Goal: Task Accomplishment & Management: Manage account settings

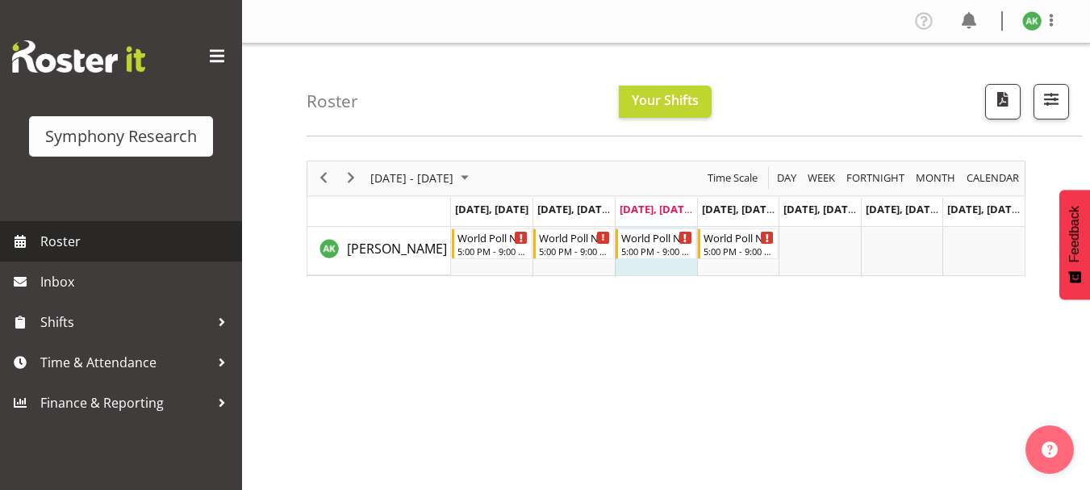
click at [61, 240] on span "Roster" at bounding box center [137, 241] width 194 height 24
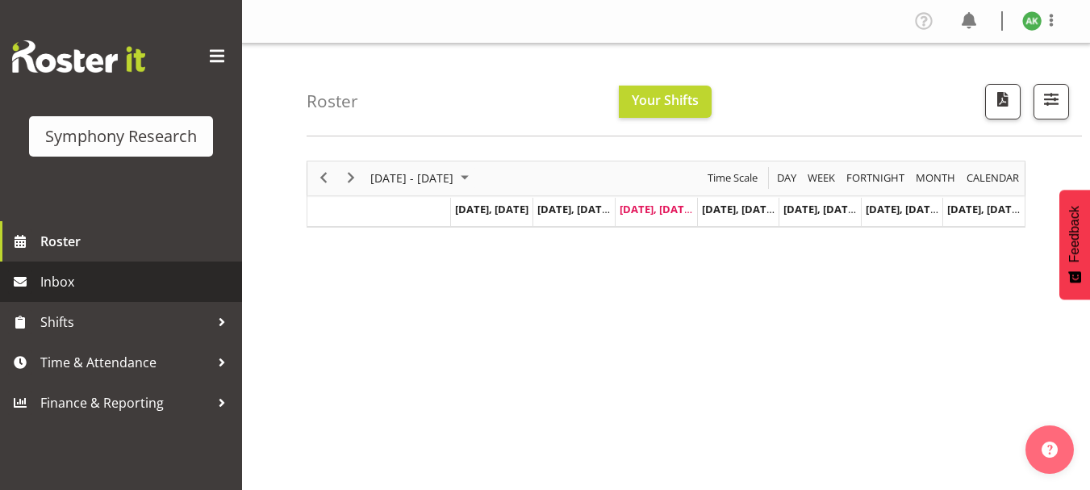
click at [64, 278] on span "Inbox" at bounding box center [137, 282] width 194 height 24
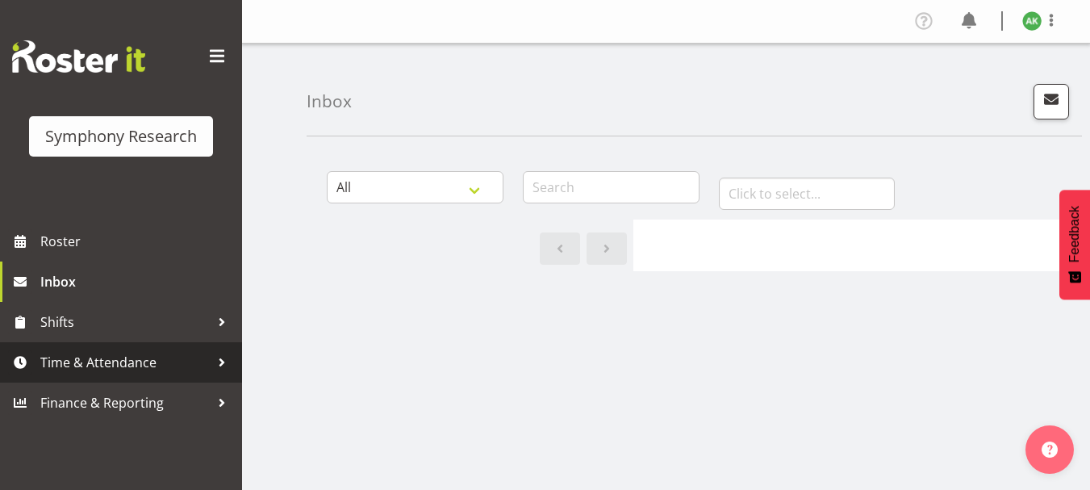
click at [138, 363] on span "Time & Attendance" at bounding box center [124, 362] width 169 height 24
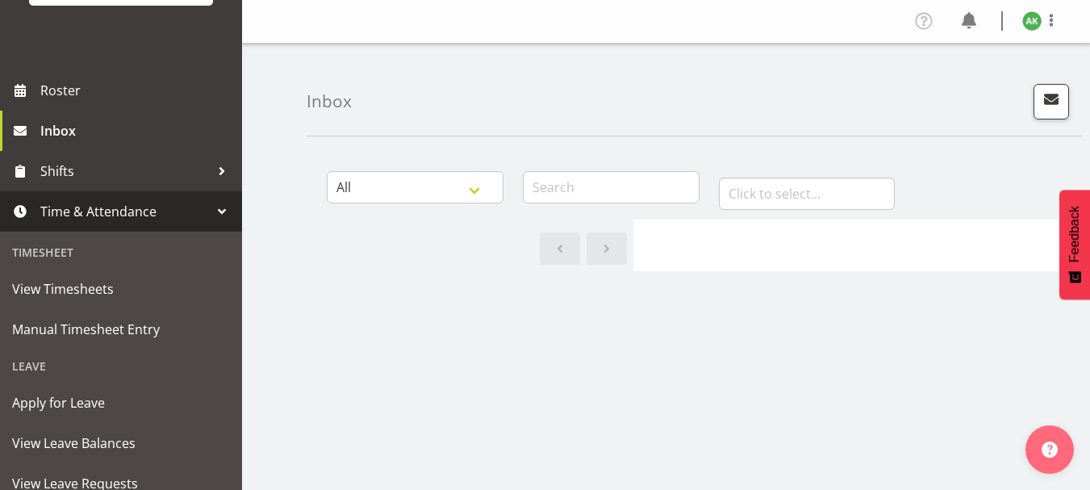
scroll to position [153, 0]
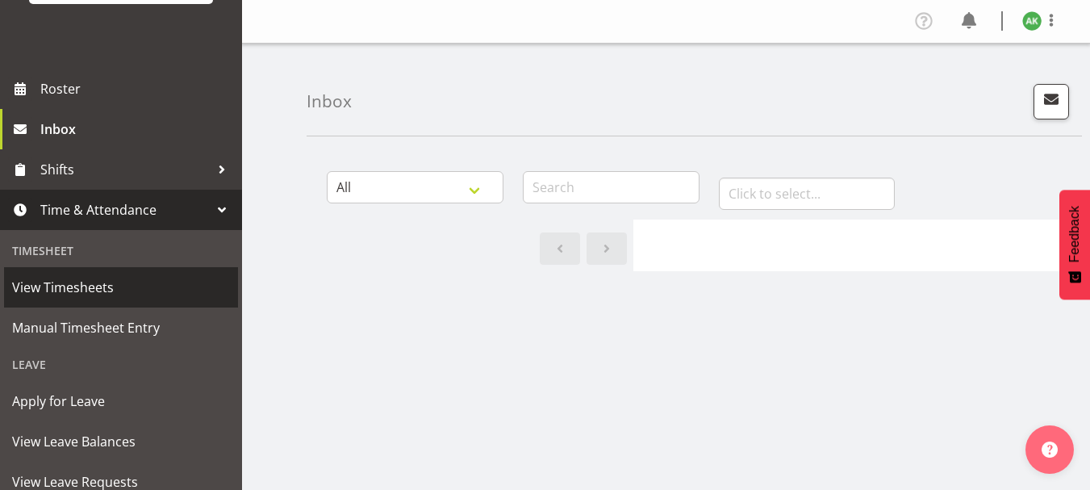
click at [75, 292] on span "View Timesheets" at bounding box center [121, 287] width 218 height 24
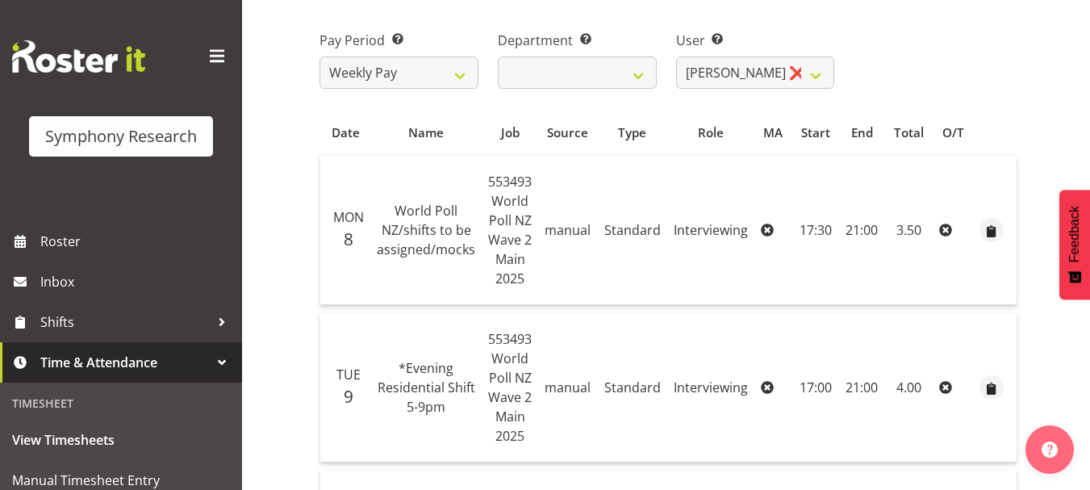
scroll to position [234, 0]
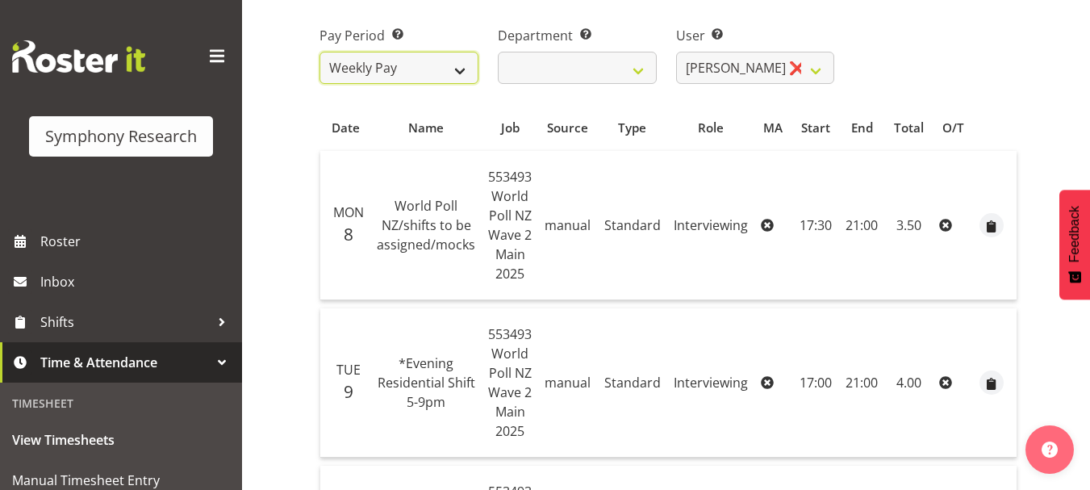
click at [460, 69] on select "Weekly Pay" at bounding box center [399, 68] width 159 height 32
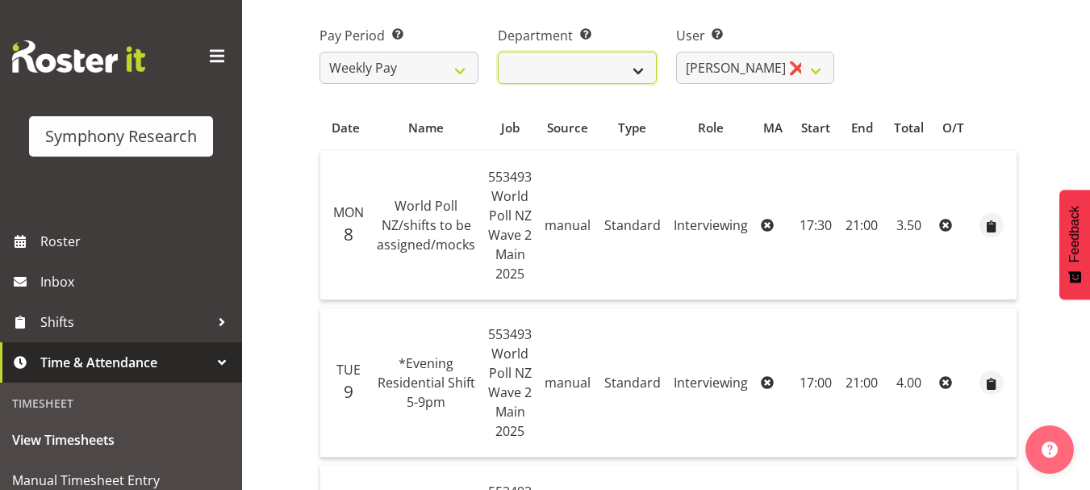
click at [647, 76] on select "Research Partners Research Partners" at bounding box center [577, 68] width 159 height 32
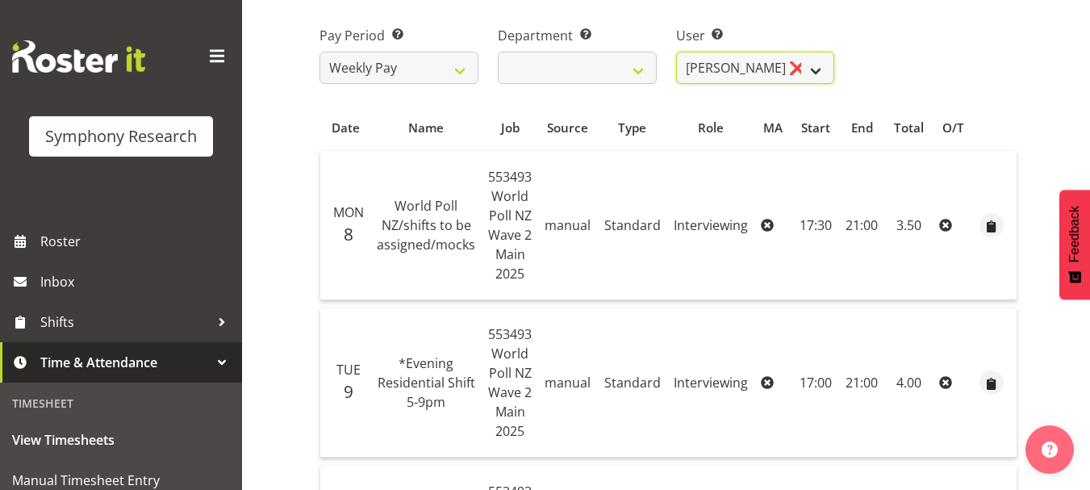
click at [817, 69] on select "Amit Kumar ❌" at bounding box center [755, 68] width 159 height 32
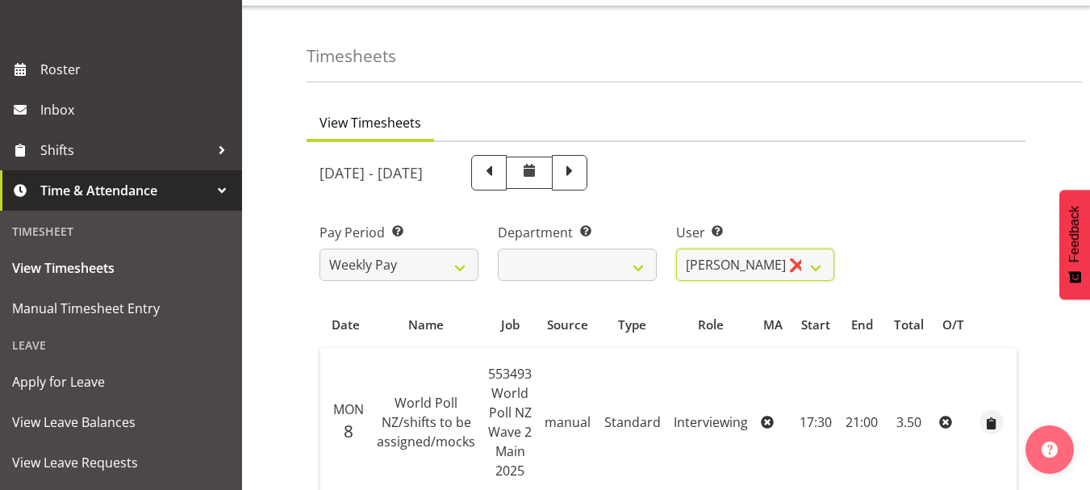
scroll to position [363, 0]
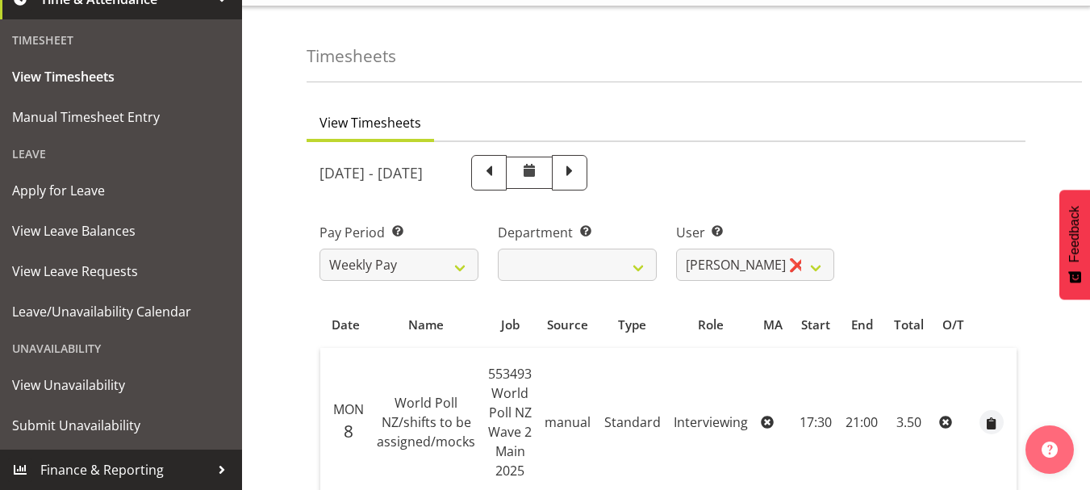
click at [136, 470] on span "Finance & Reporting" at bounding box center [124, 470] width 169 height 24
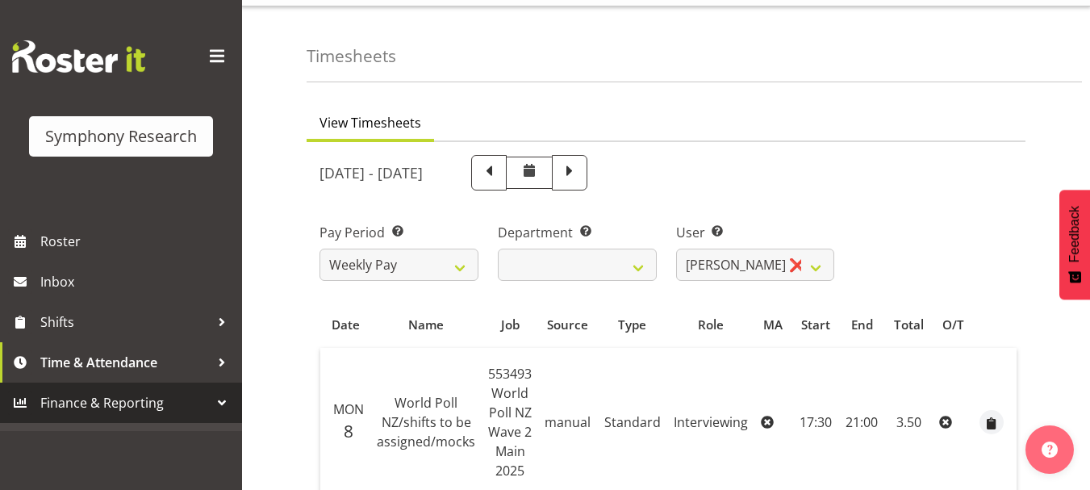
scroll to position [0, 0]
click at [224, 405] on div at bounding box center [222, 403] width 24 height 24
click at [145, 406] on span "Finance & Reporting" at bounding box center [124, 403] width 169 height 24
click at [227, 402] on div at bounding box center [222, 403] width 24 height 24
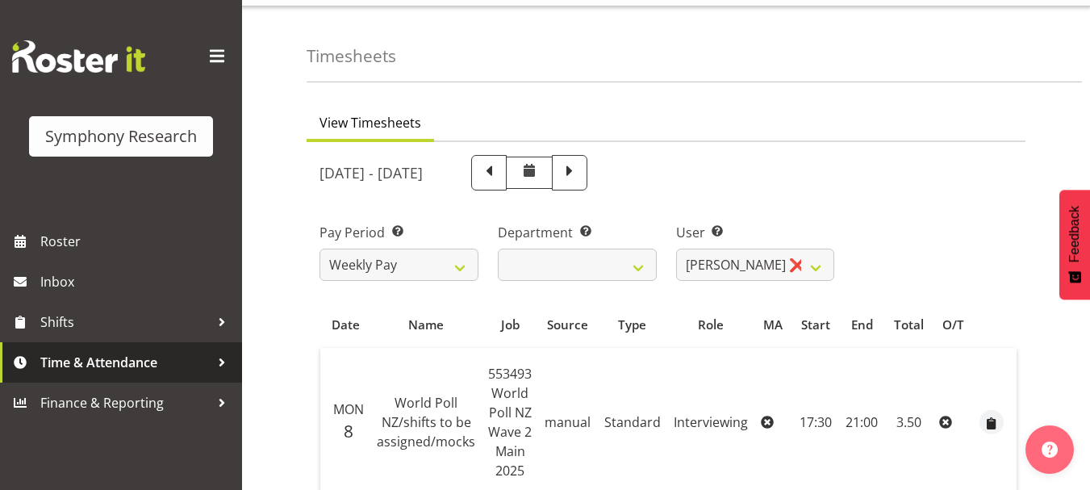
click at [123, 354] on span "Time & Attendance" at bounding box center [124, 362] width 169 height 24
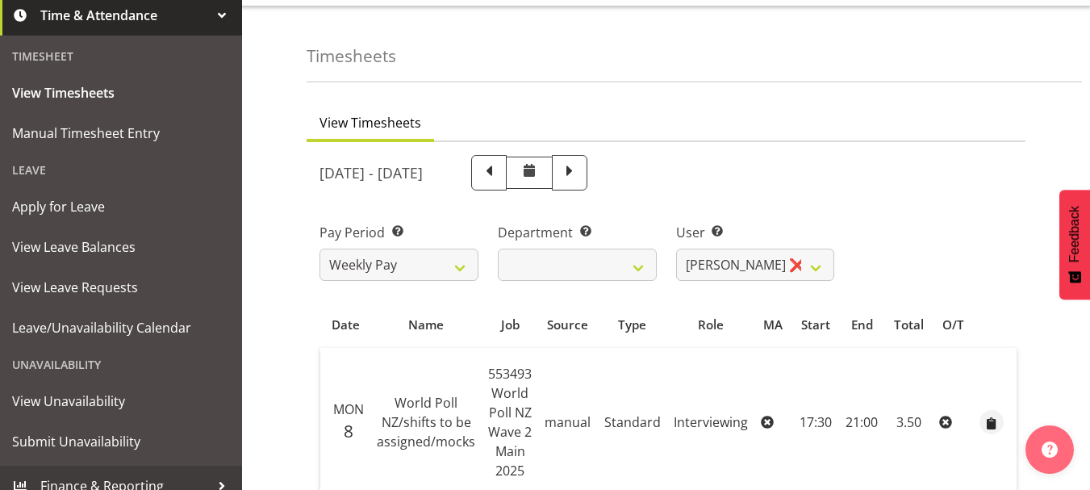
scroll to position [363, 0]
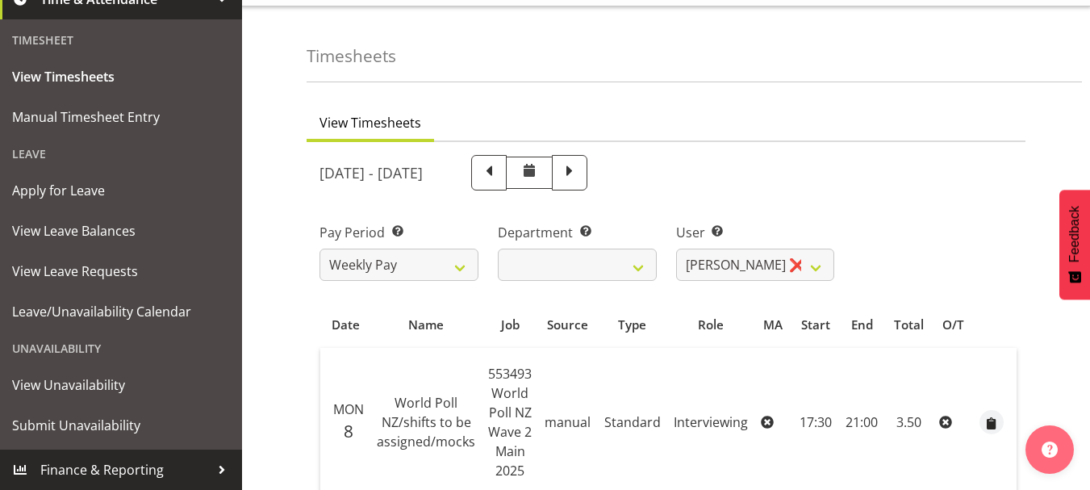
click at [119, 471] on span "Finance & Reporting" at bounding box center [124, 470] width 169 height 24
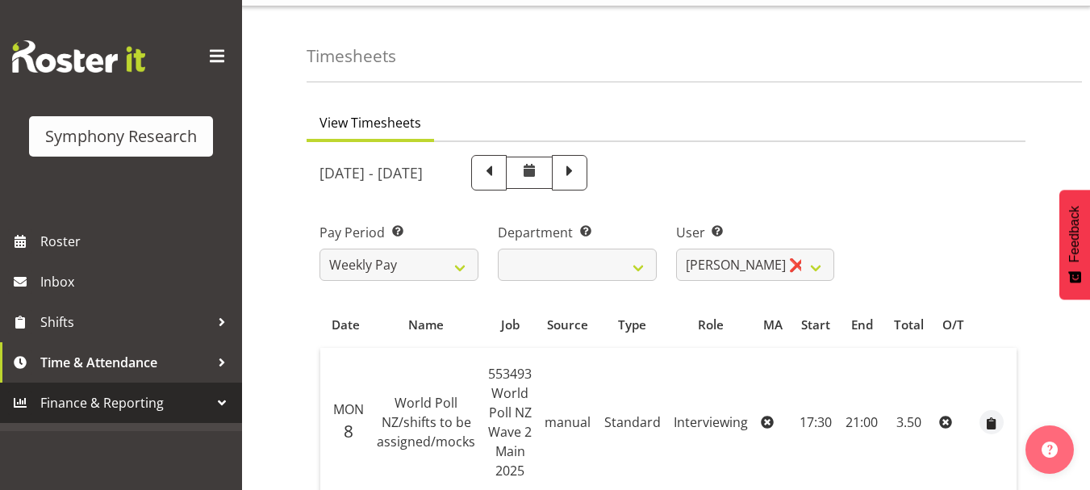
scroll to position [0, 0]
click at [580, 178] on span at bounding box center [569, 171] width 21 height 21
select select
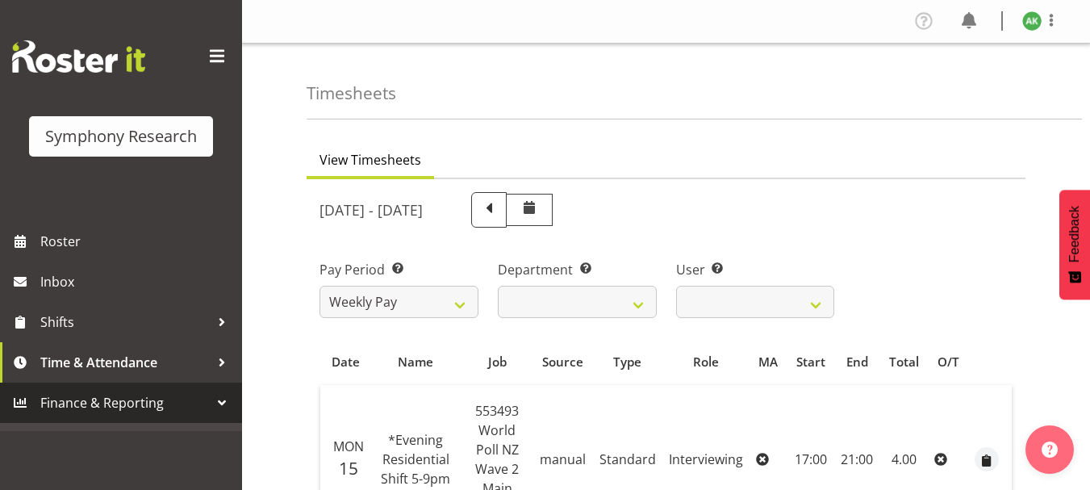
click at [219, 62] on span at bounding box center [217, 57] width 26 height 26
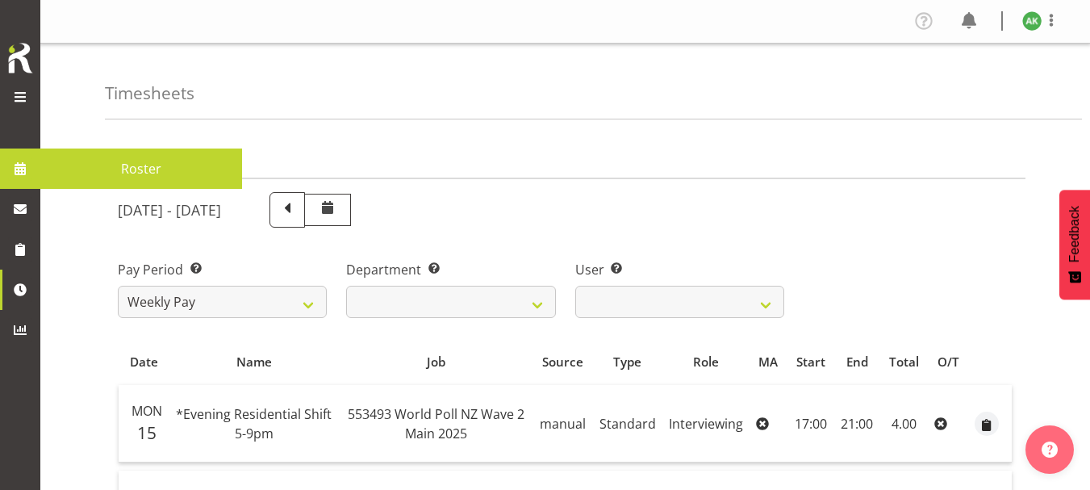
click at [19, 98] on span at bounding box center [19, 96] width 19 height 19
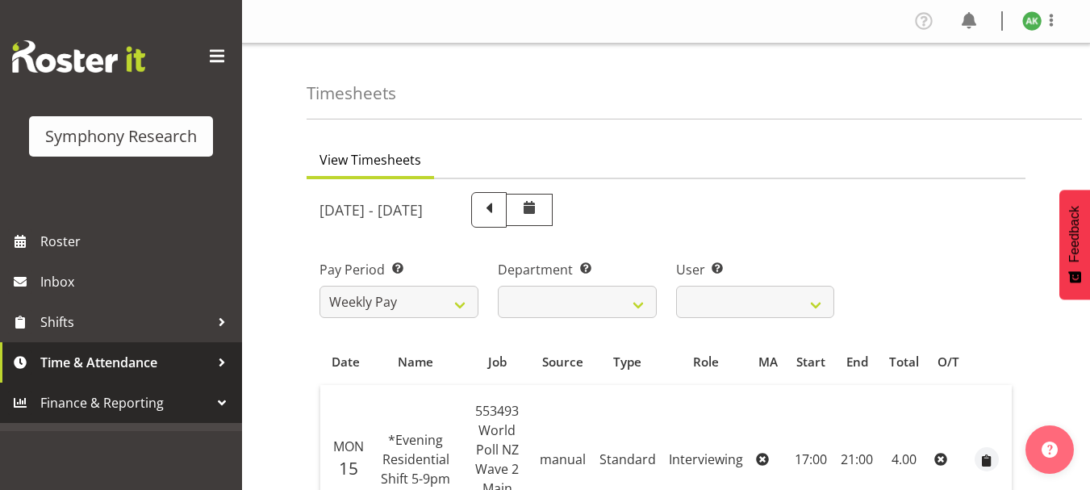
click at [95, 366] on span "Time & Attendance" at bounding box center [124, 362] width 169 height 24
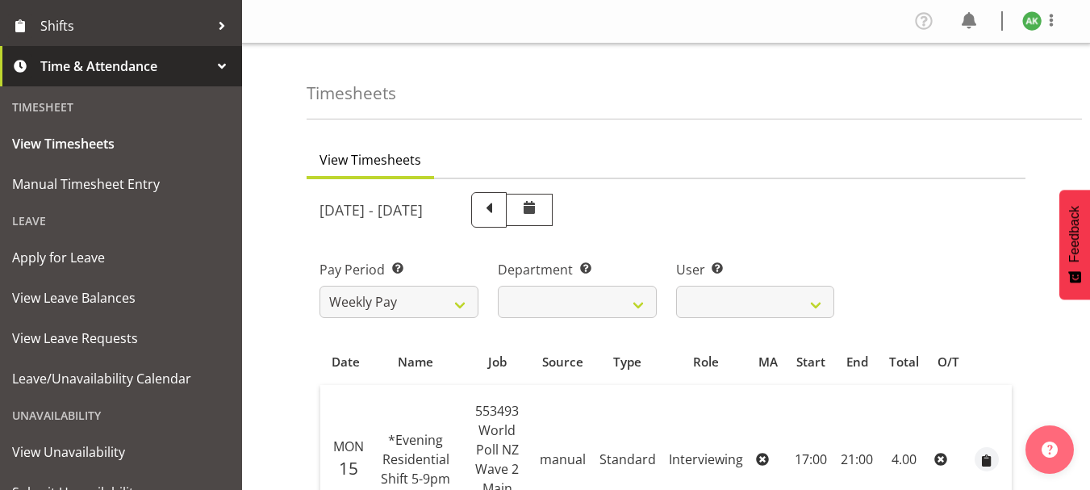
scroll to position [363, 0]
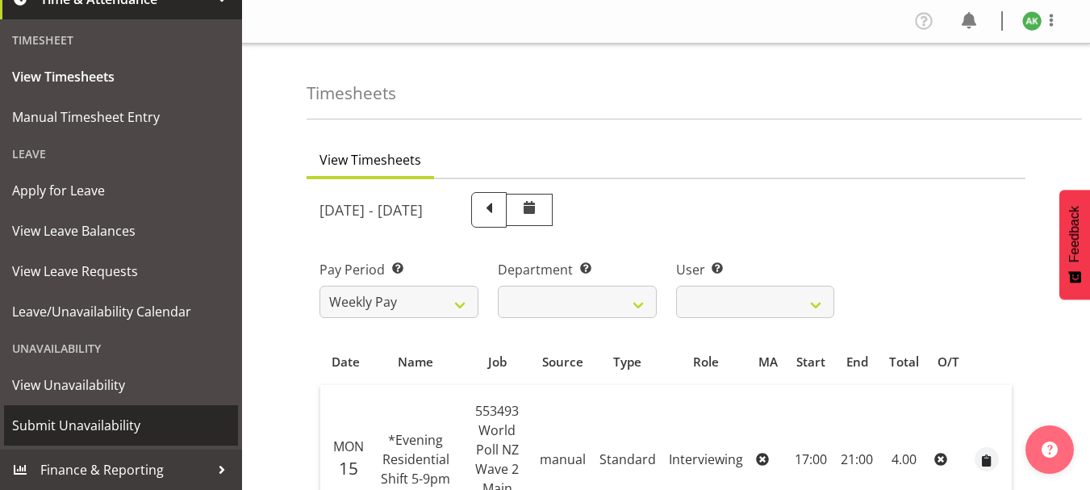
click at [115, 426] on span "Submit Unavailability" at bounding box center [121, 425] width 218 height 24
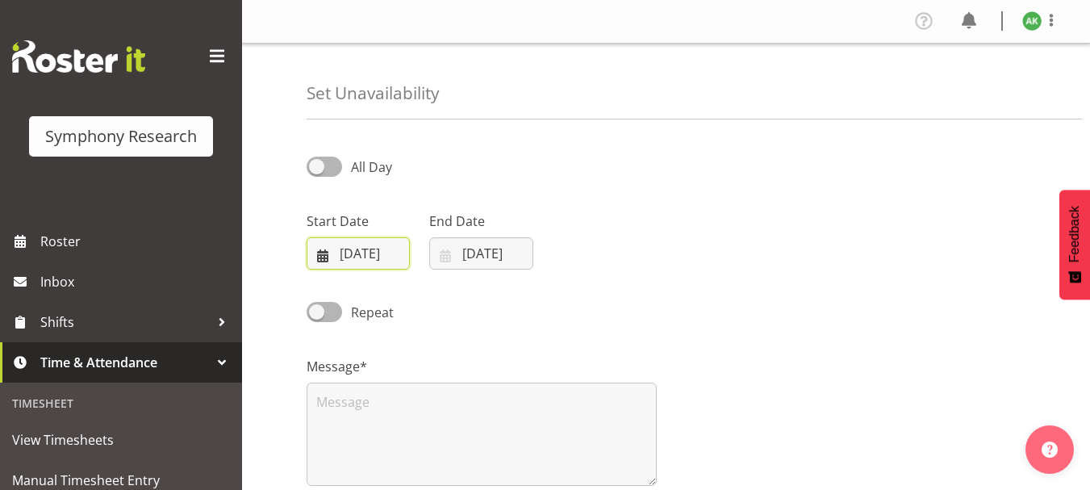
click at [348, 257] on input "[DATE]" at bounding box center [358, 253] width 103 height 32
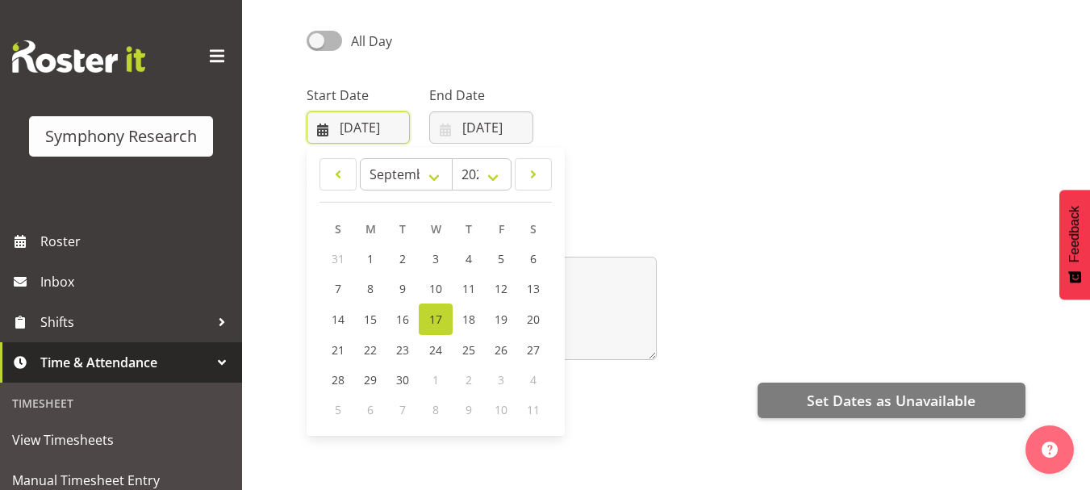
scroll to position [129, 0]
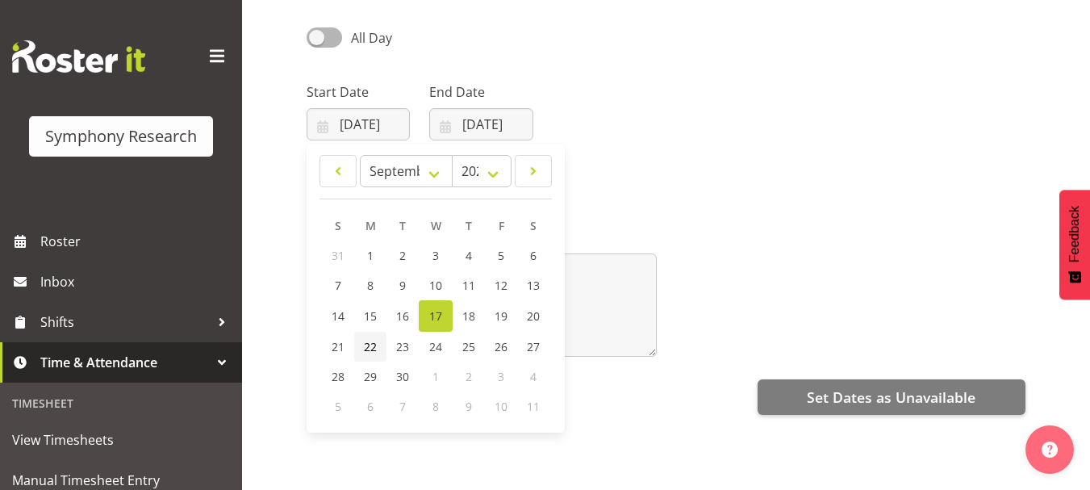
click at [367, 343] on span "22" at bounding box center [370, 346] width 13 height 15
type input "[DATE]"
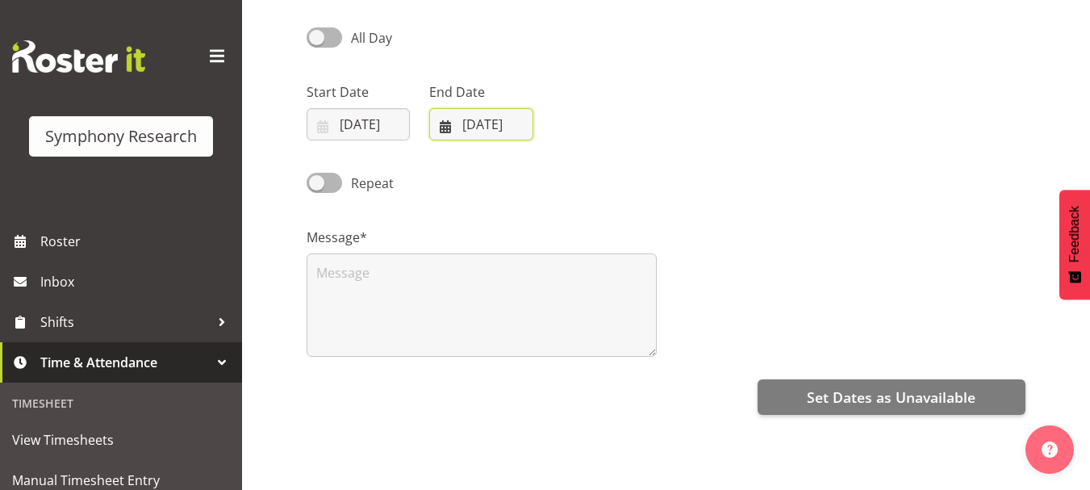
click at [448, 123] on input "17/09/2025" at bounding box center [480, 124] width 103 height 32
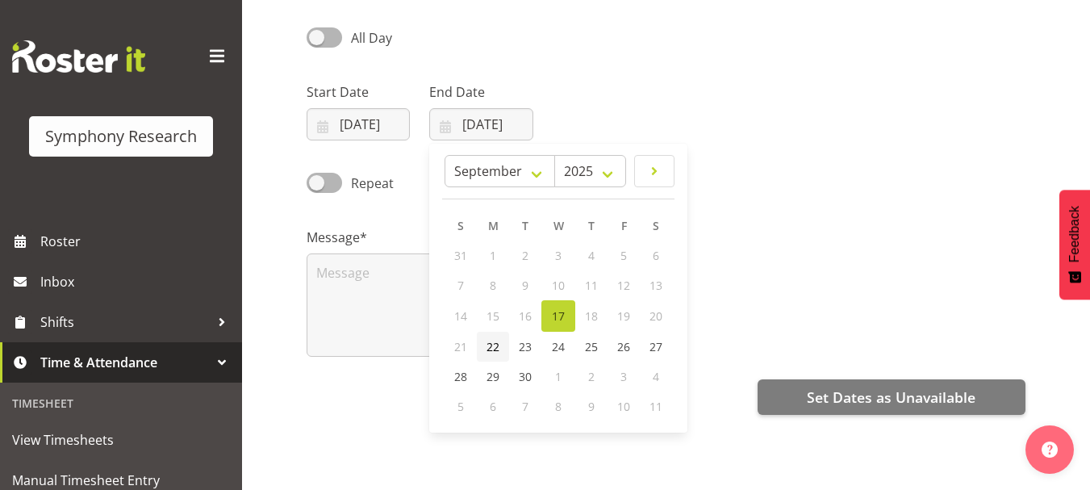
click at [491, 344] on span "22" at bounding box center [493, 346] width 13 height 15
click at [632, 213] on div "Message*" at bounding box center [482, 285] width 370 height 161
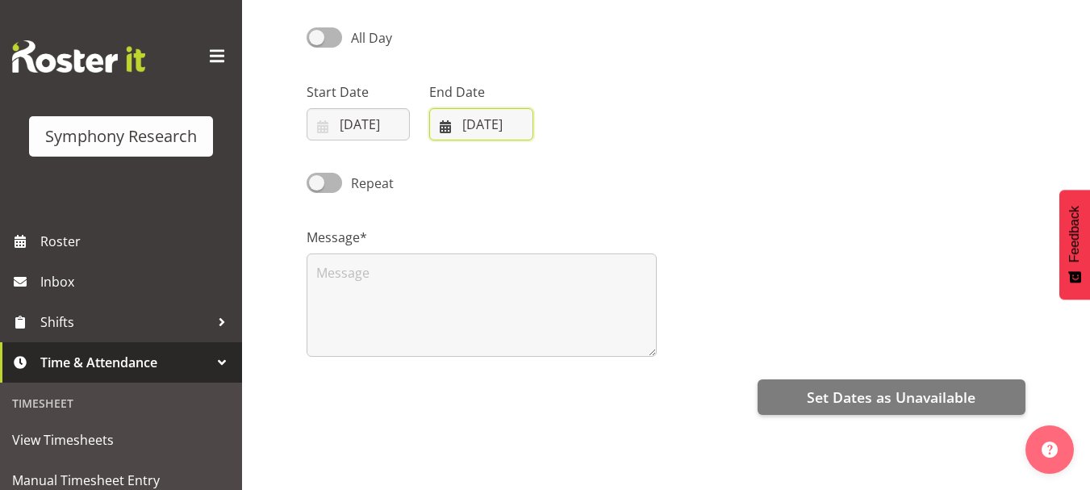
click at [447, 124] on input "22/09/2025" at bounding box center [480, 124] width 103 height 32
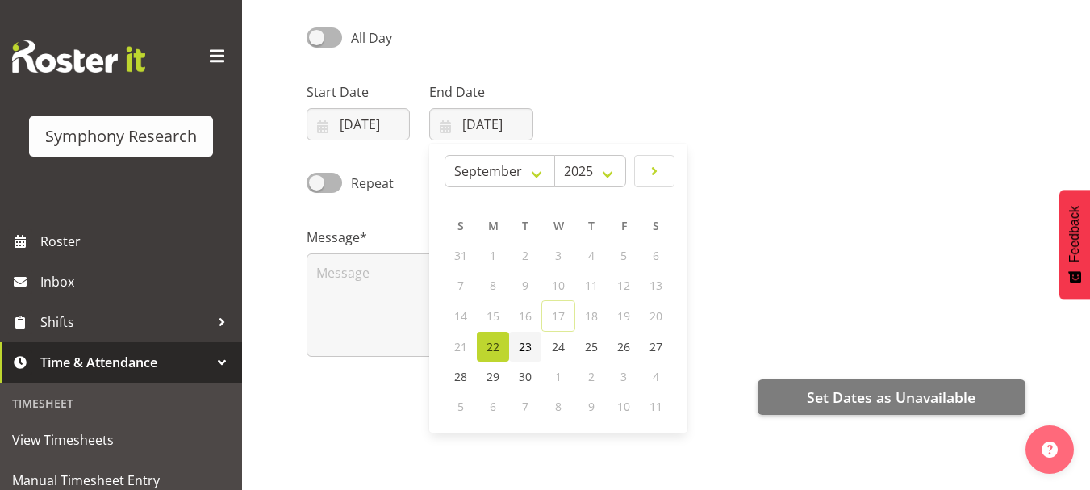
click at [525, 345] on span "23" at bounding box center [525, 346] width 13 height 15
type input "23/09/2025"
click at [660, 195] on div "Repeat" at bounding box center [666, 177] width 738 height 55
click at [323, 41] on span at bounding box center [325, 37] width 36 height 20
click at [317, 41] on input "All Day" at bounding box center [312, 37] width 10 height 10
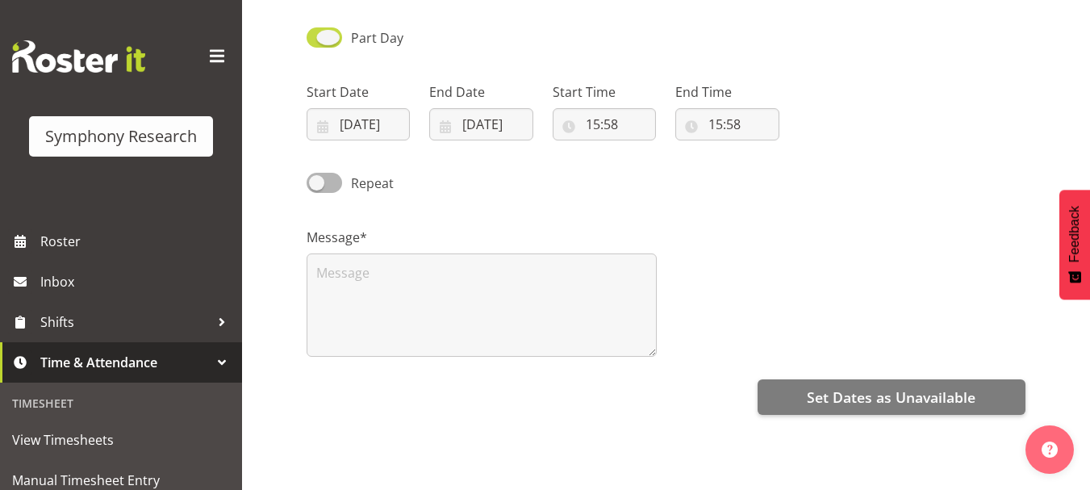
click at [323, 41] on span at bounding box center [325, 37] width 36 height 20
click at [317, 41] on input "Part Day" at bounding box center [312, 37] width 10 height 10
checkbox input "false"
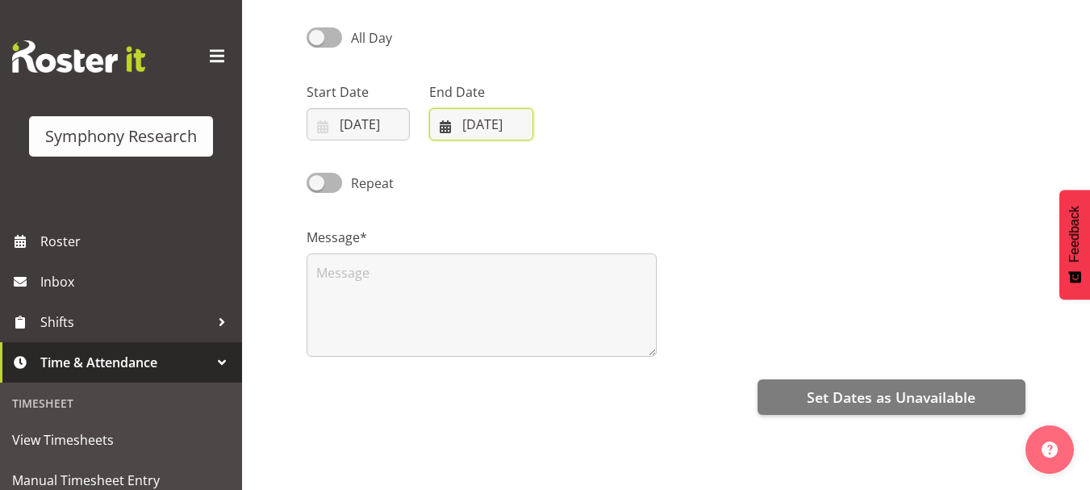
click at [450, 127] on input "23/09/2025" at bounding box center [480, 124] width 103 height 32
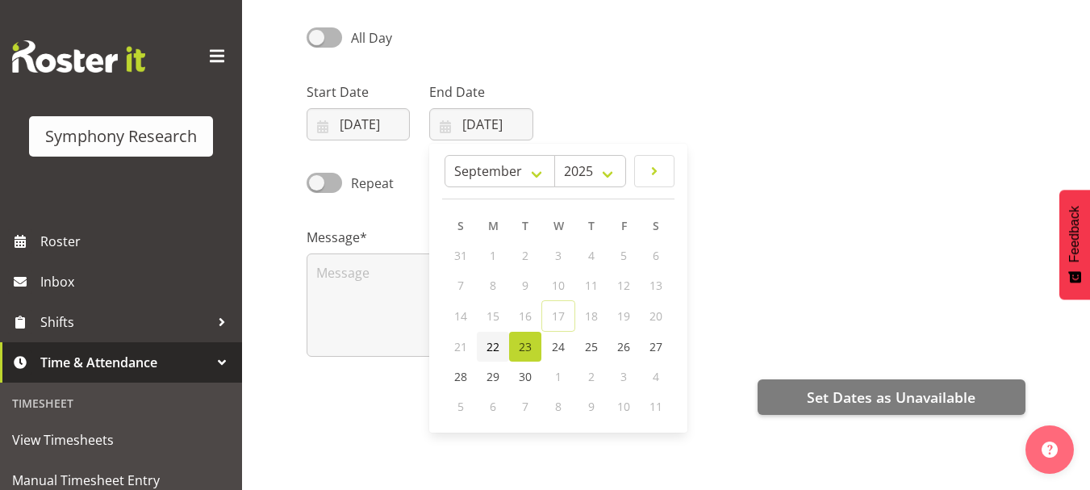
click at [491, 343] on span "22" at bounding box center [493, 346] width 13 height 15
click at [691, 148] on div "Start Date 22/09/2025 January February March April May June July August Septemb…" at bounding box center [666, 105] width 738 height 90
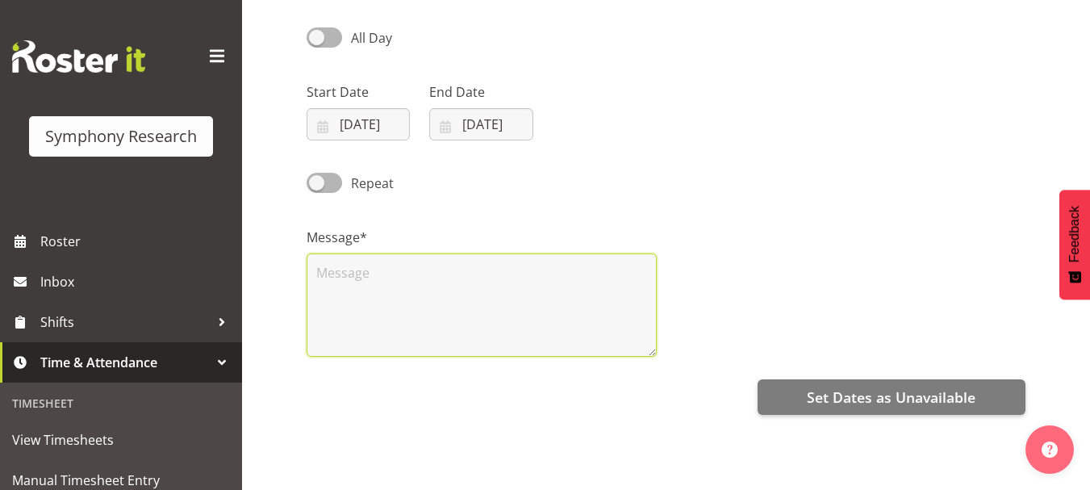
click at [477, 287] on textarea at bounding box center [482, 304] width 350 height 103
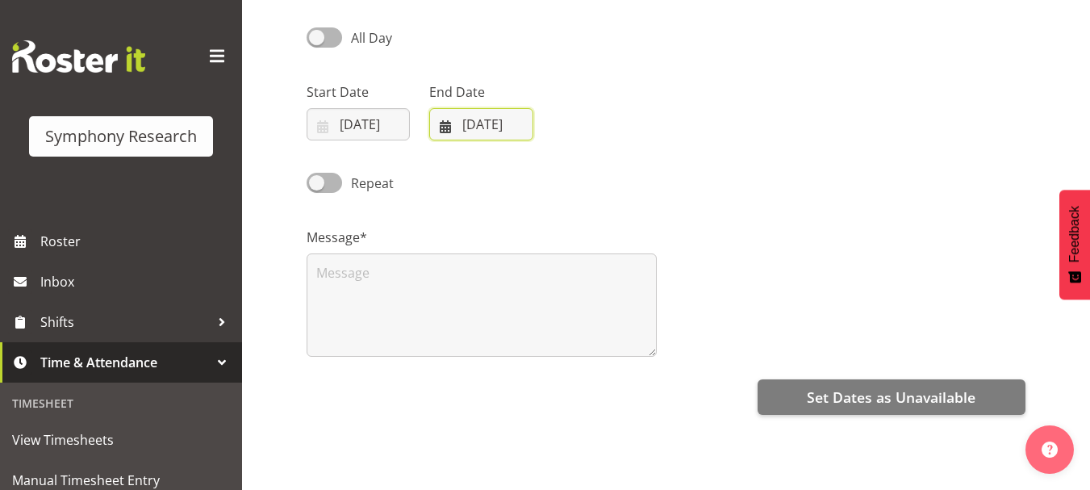
click at [443, 127] on input "22/09/2025" at bounding box center [480, 124] width 103 height 32
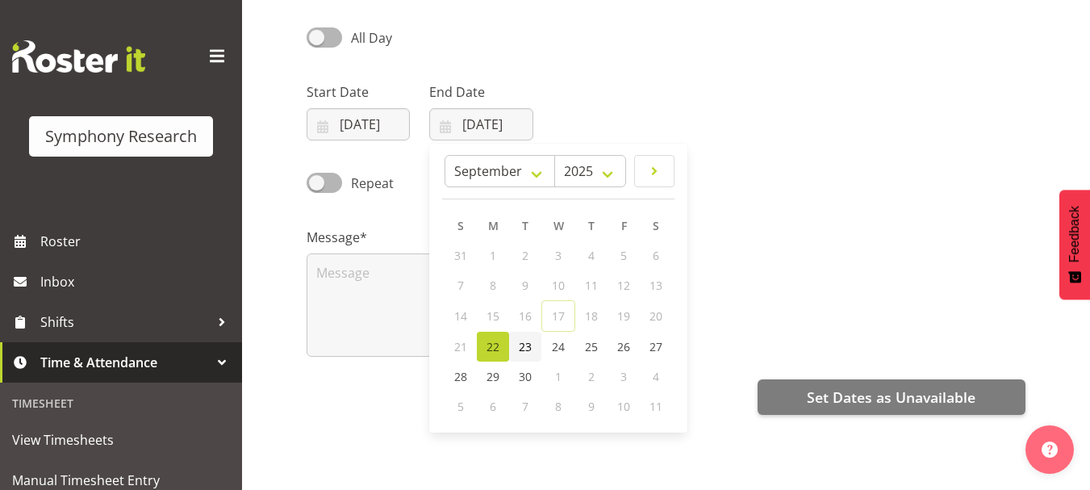
click at [516, 348] on link "23" at bounding box center [525, 347] width 32 height 30
type input "23/09/2025"
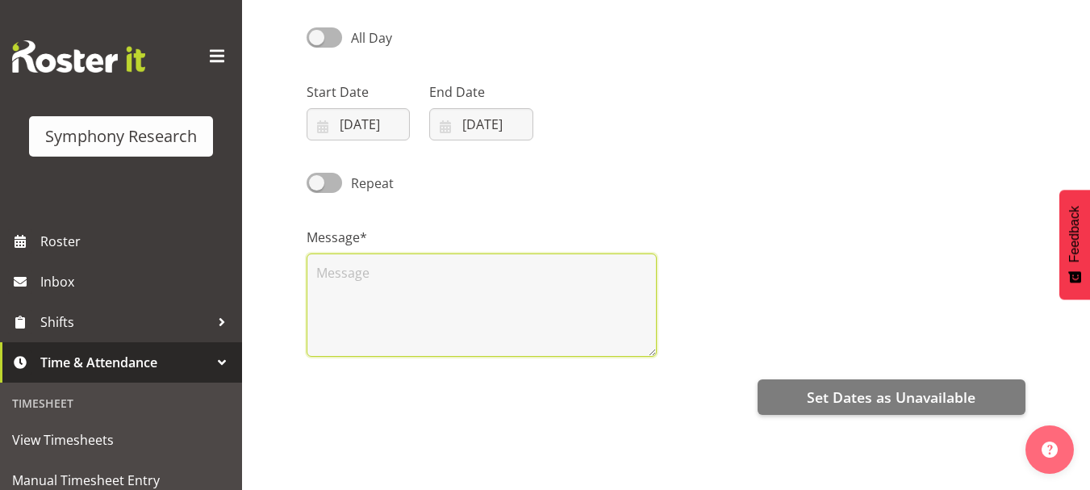
click at [359, 270] on textarea at bounding box center [482, 304] width 350 height 103
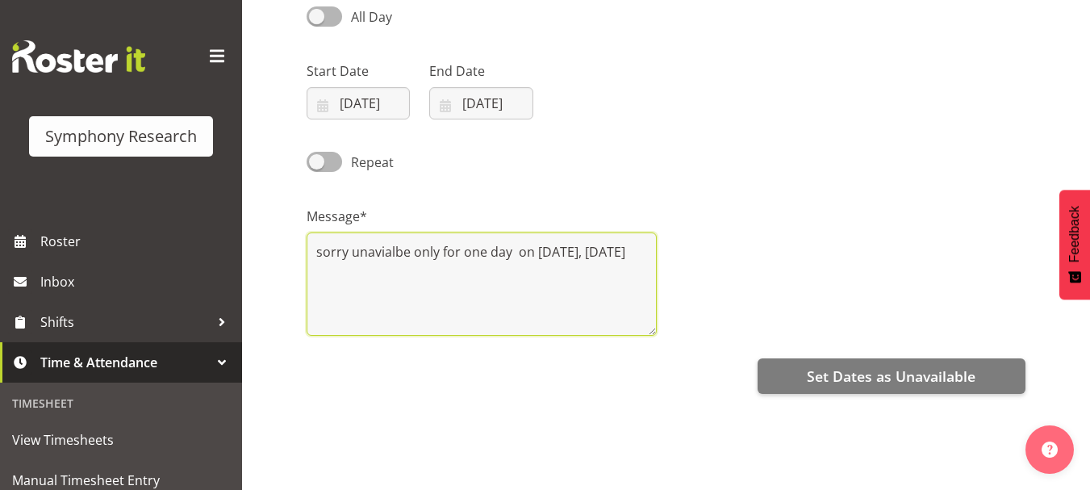
scroll to position [141, 0]
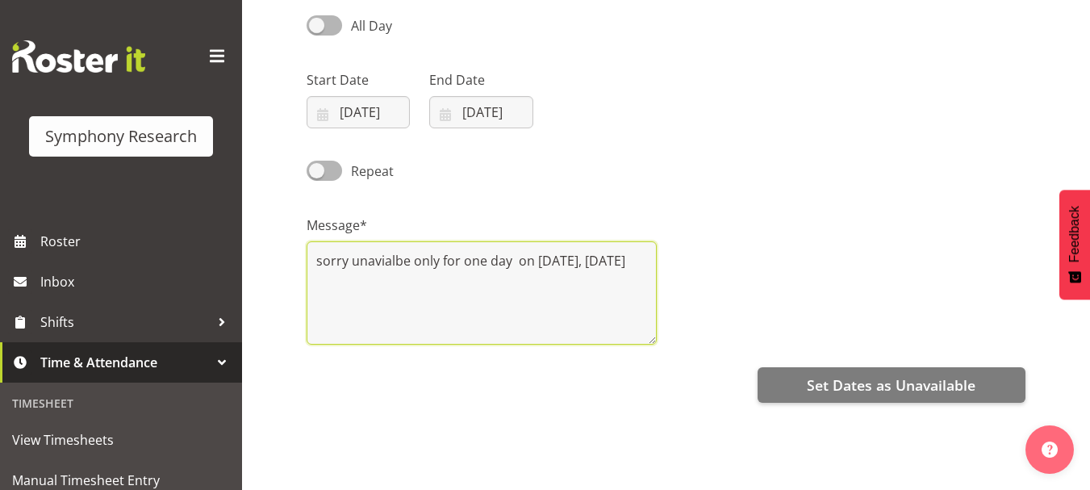
click at [383, 265] on textarea "sorry unavialbe only for one day on 22nd sep, monday" at bounding box center [482, 292] width 350 height 103
drag, startPoint x: 383, startPoint y: 265, endPoint x: 367, endPoint y: 265, distance: 16.1
click at [367, 265] on textarea "sorry unavialbe only for one day on 22nd sep, monday" at bounding box center [482, 292] width 350 height 103
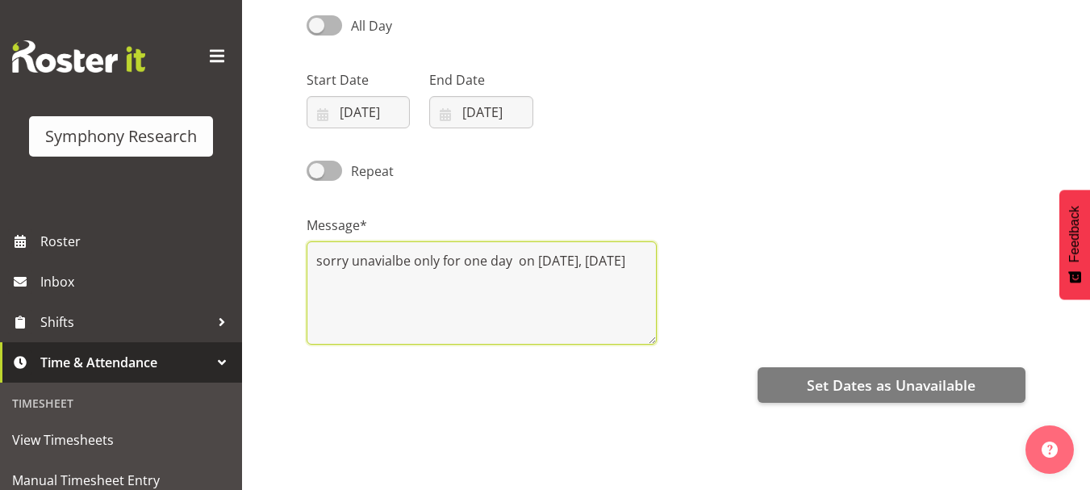
click at [367, 265] on textarea "sorry unavialbe only for one day on 22nd sep, monday" at bounding box center [482, 292] width 350 height 103
click at [380, 261] on textarea "sorry unavialbe only for one day on 22nd sep, monday" at bounding box center [482, 292] width 350 height 103
click at [381, 280] on textarea "sorry unavailable only for one day on 22nd sep, monday" at bounding box center [482, 292] width 350 height 103
type textarea "sorry unavailable only for one day on 22nd sep, monday."
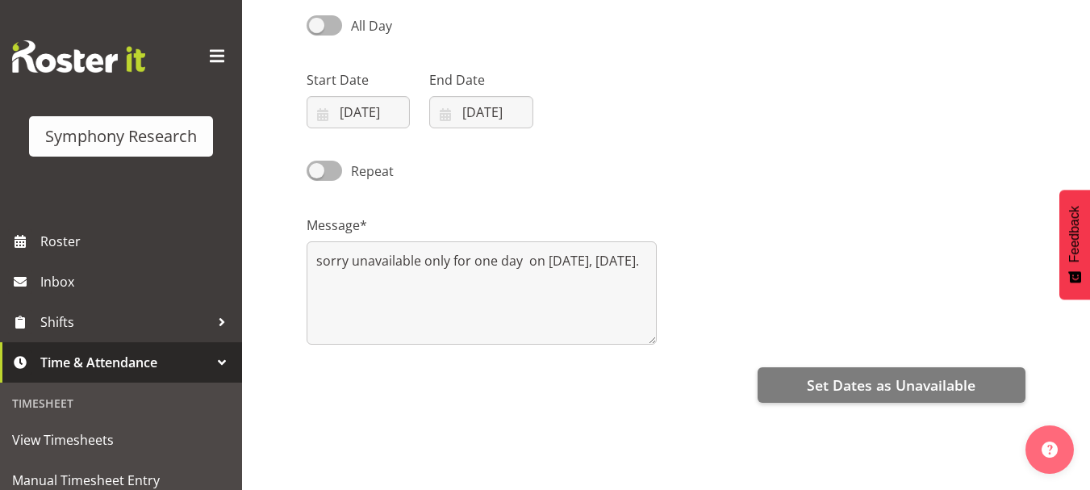
click at [641, 442] on div "All Day Start Date 22/09/2025 January February March April May June July August…" at bounding box center [699, 313] width 784 height 646
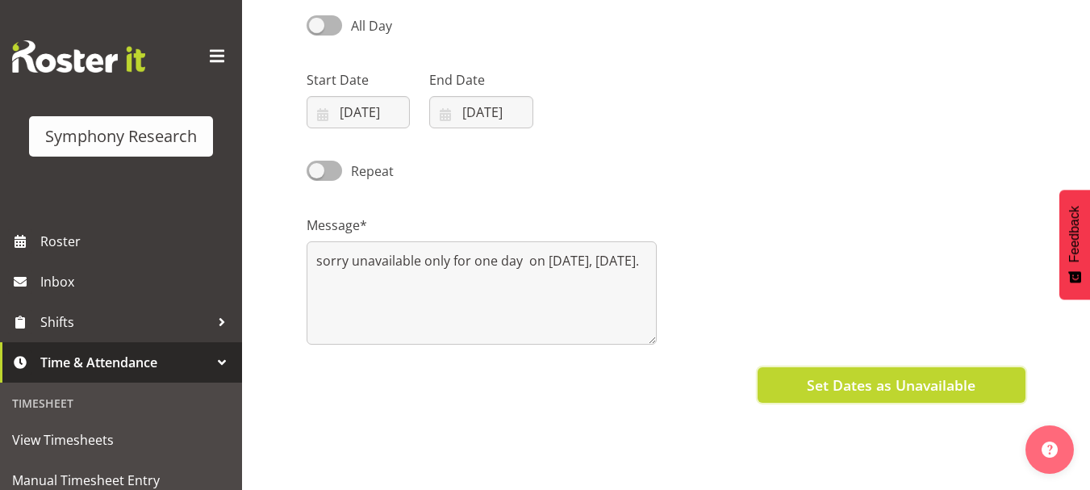
click at [894, 396] on button "Set Dates as Unavailable" at bounding box center [892, 385] width 268 height 36
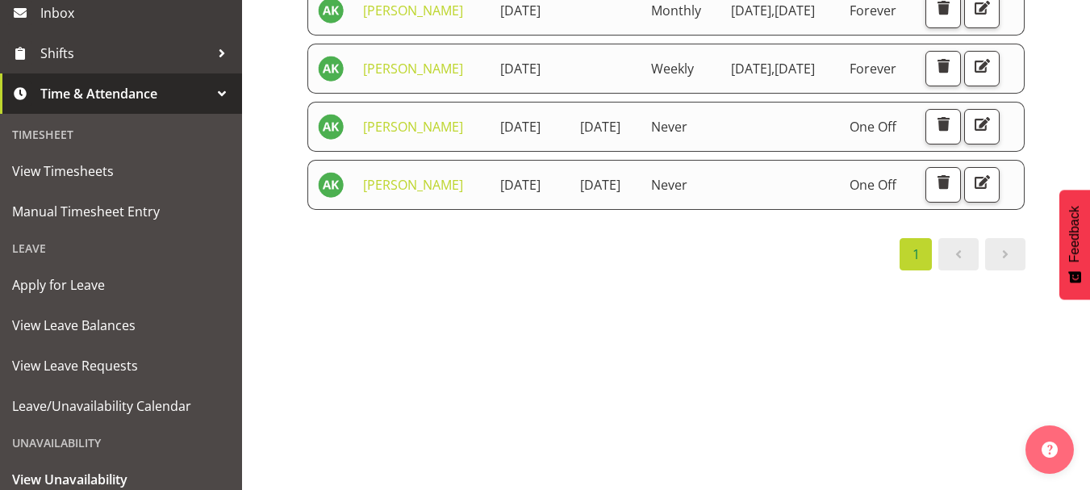
scroll to position [363, 0]
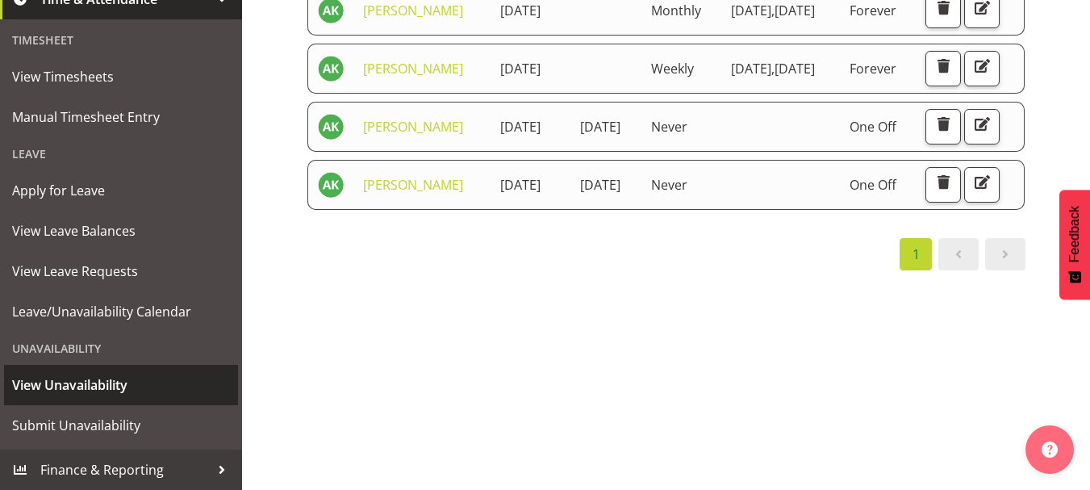
click at [83, 386] on span "View Unavailability" at bounding box center [121, 385] width 218 height 24
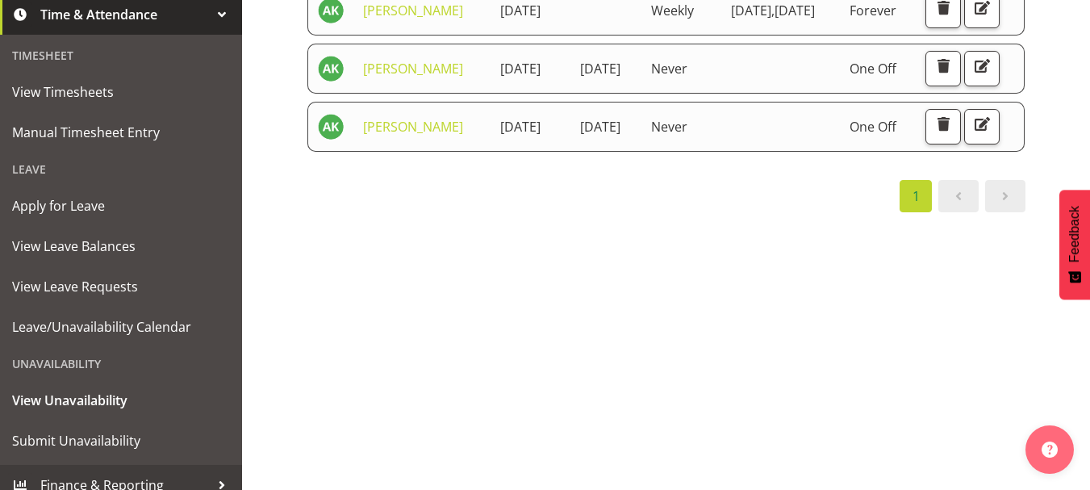
scroll to position [363, 0]
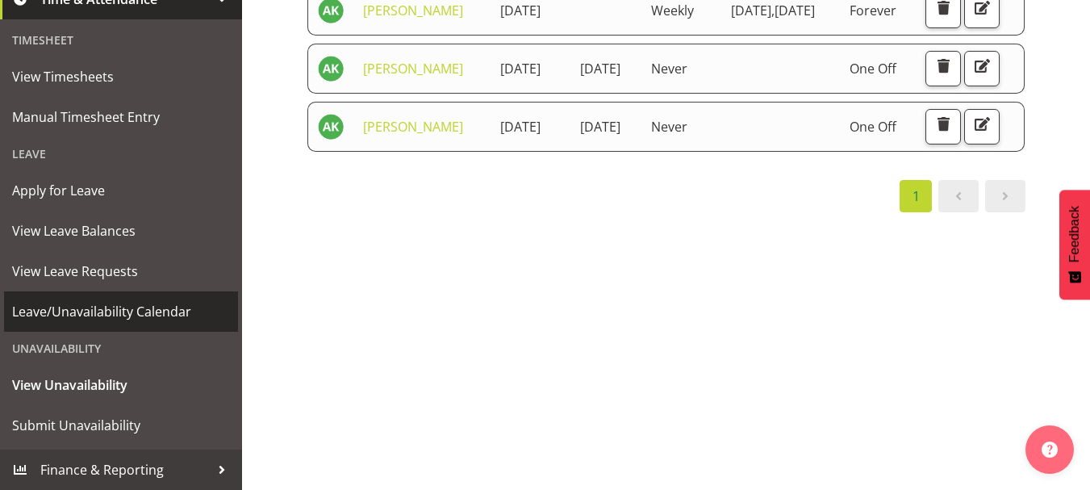
click at [98, 313] on span "Leave/Unavailability Calendar" at bounding box center [121, 311] width 218 height 24
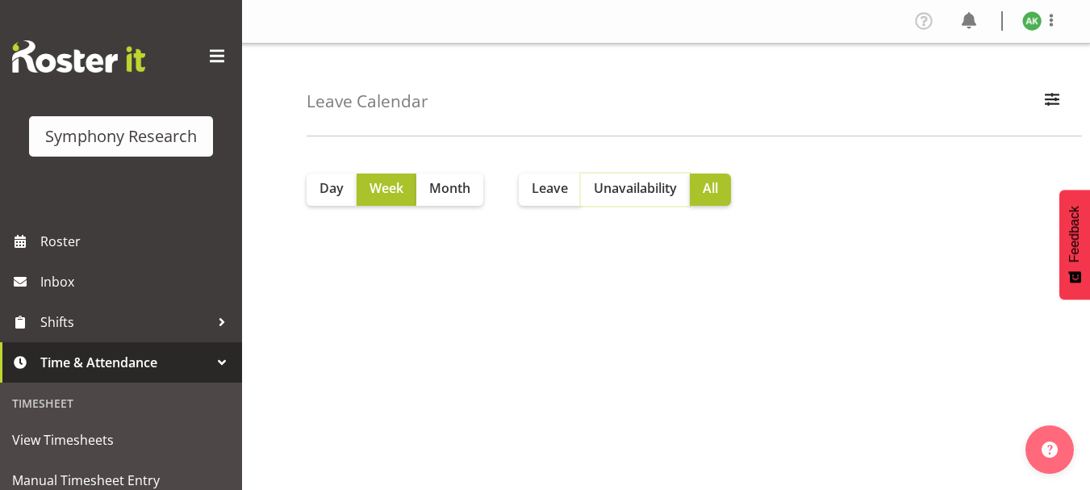
click at [628, 194] on span "Unavailability" at bounding box center [635, 187] width 83 height 19
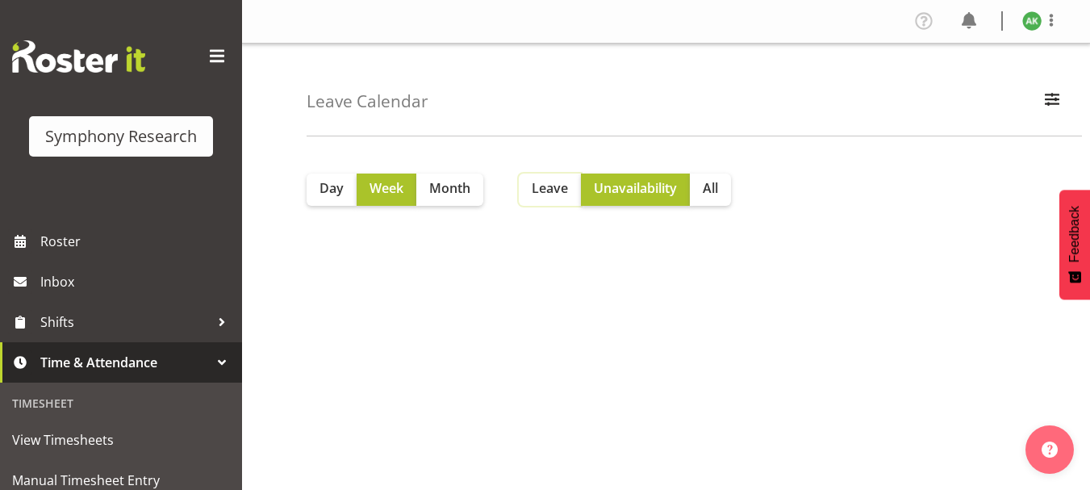
click at [552, 192] on span "Leave" at bounding box center [550, 187] width 36 height 19
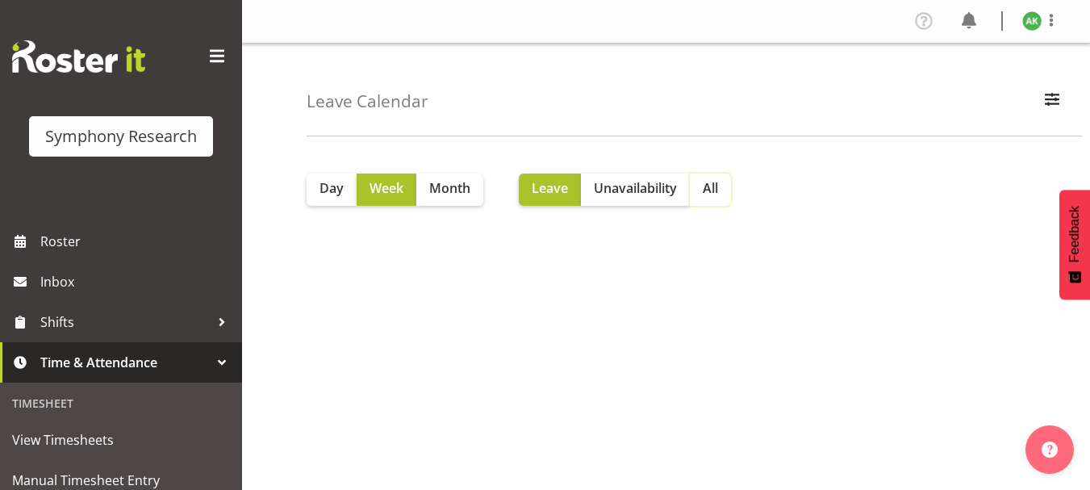
click at [718, 186] on span "All" at bounding box center [710, 187] width 15 height 19
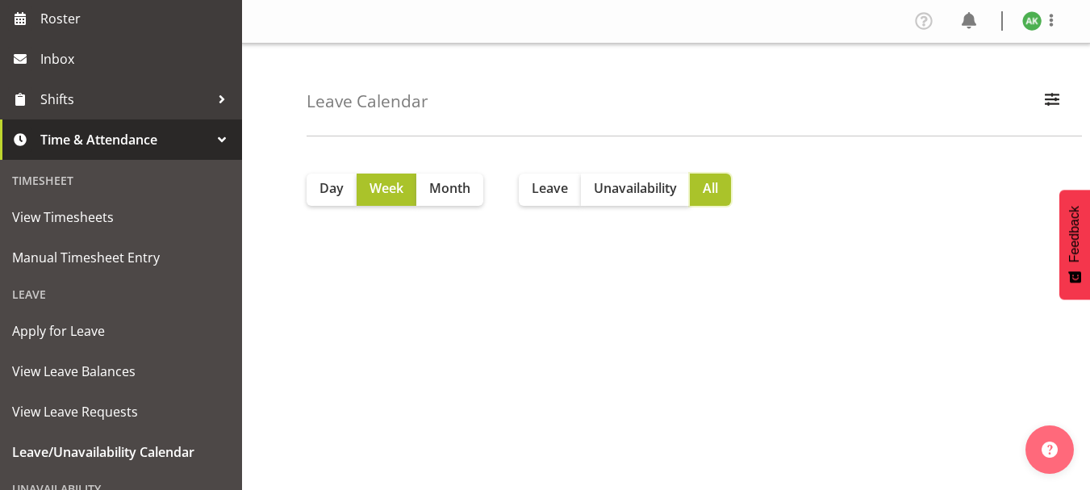
scroll to position [224, 0]
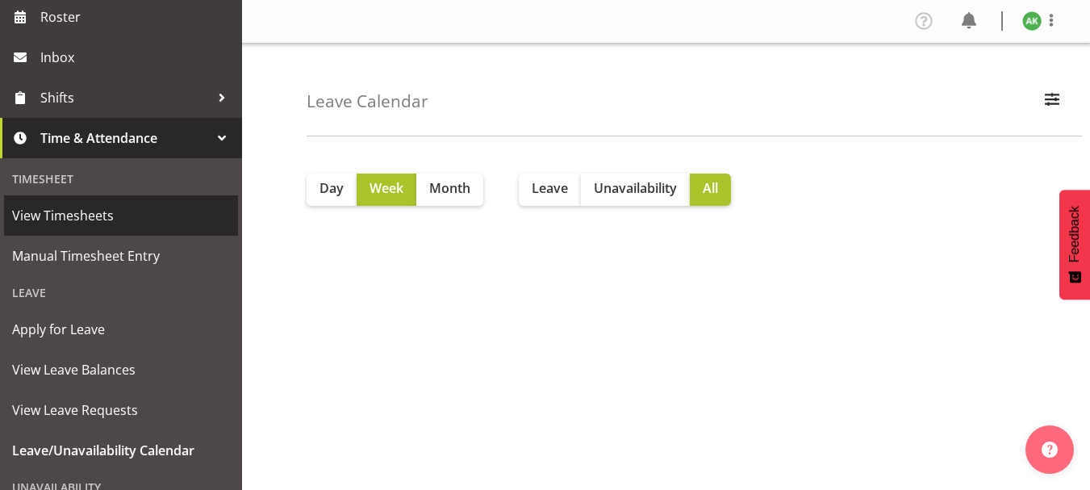
click at [88, 211] on span "View Timesheets" at bounding box center [121, 215] width 218 height 24
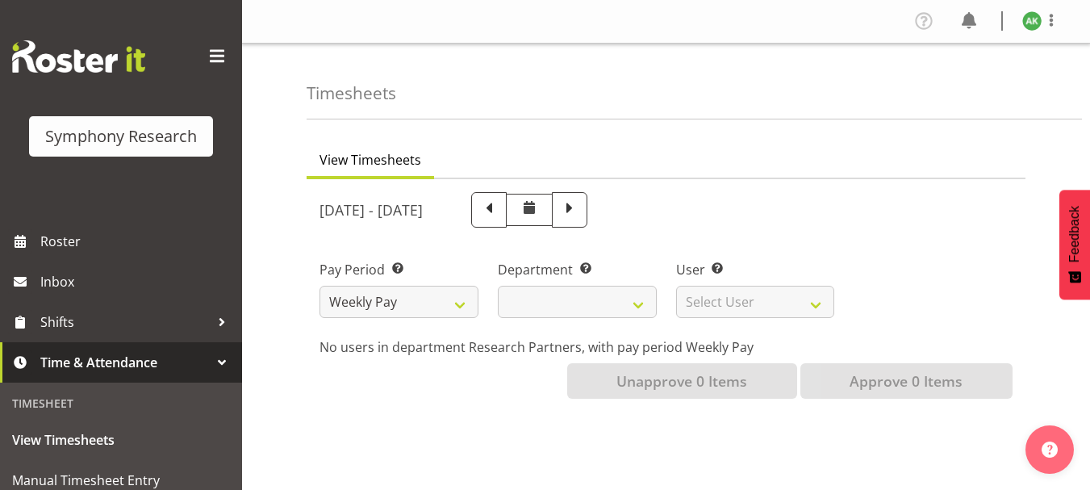
select select
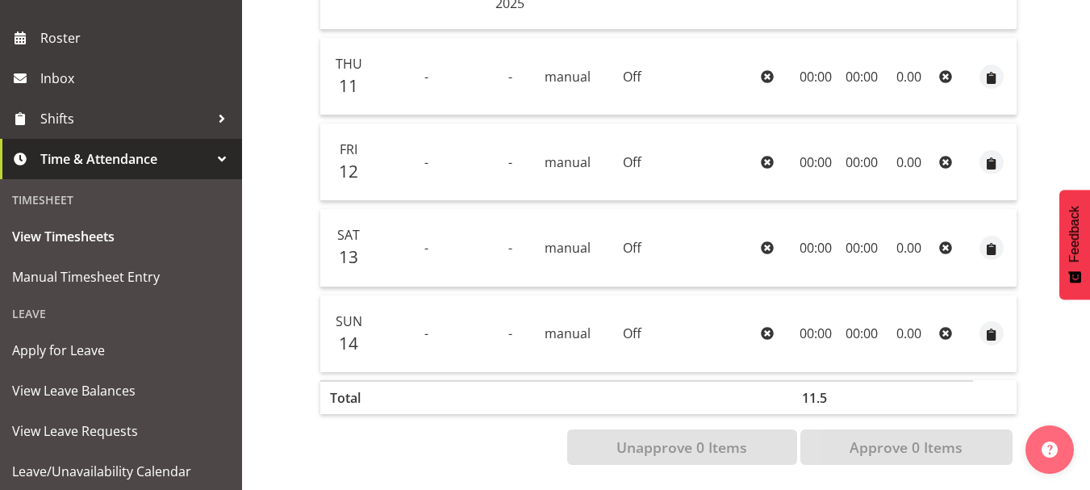
scroll to position [363, 0]
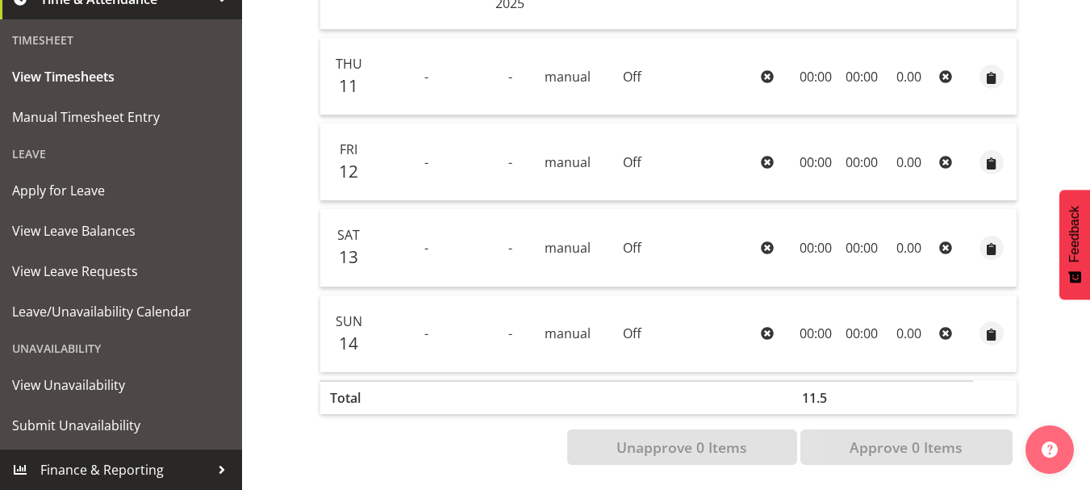
click at [210, 463] on div at bounding box center [222, 470] width 24 height 24
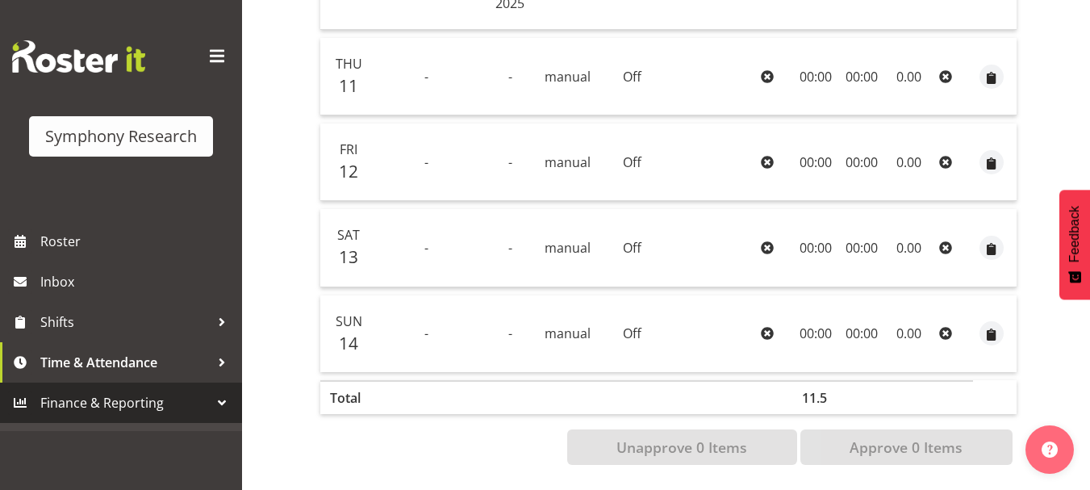
scroll to position [0, 0]
click at [222, 396] on div at bounding box center [222, 403] width 24 height 24
click at [115, 403] on span "Finance & Reporting" at bounding box center [124, 403] width 169 height 24
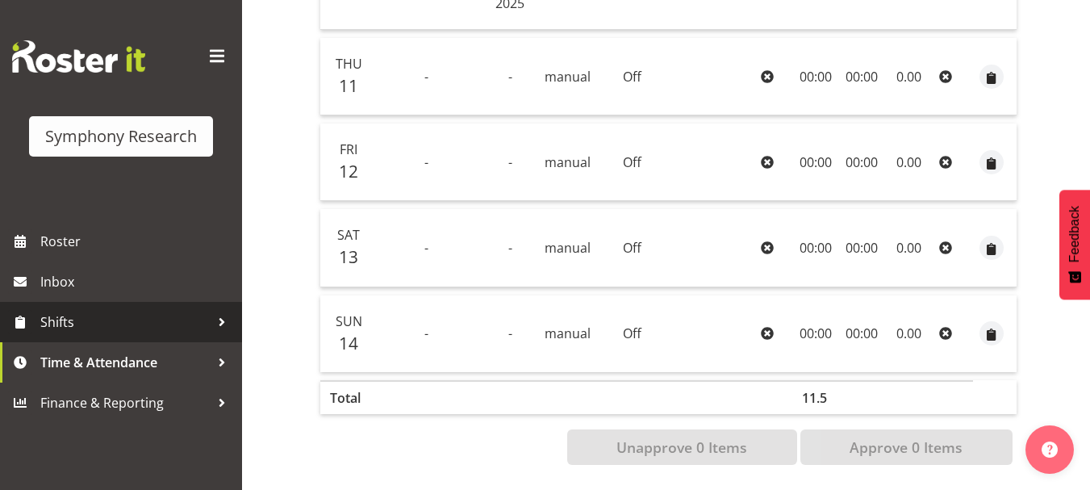
click at [59, 323] on span "Shifts" at bounding box center [124, 322] width 169 height 24
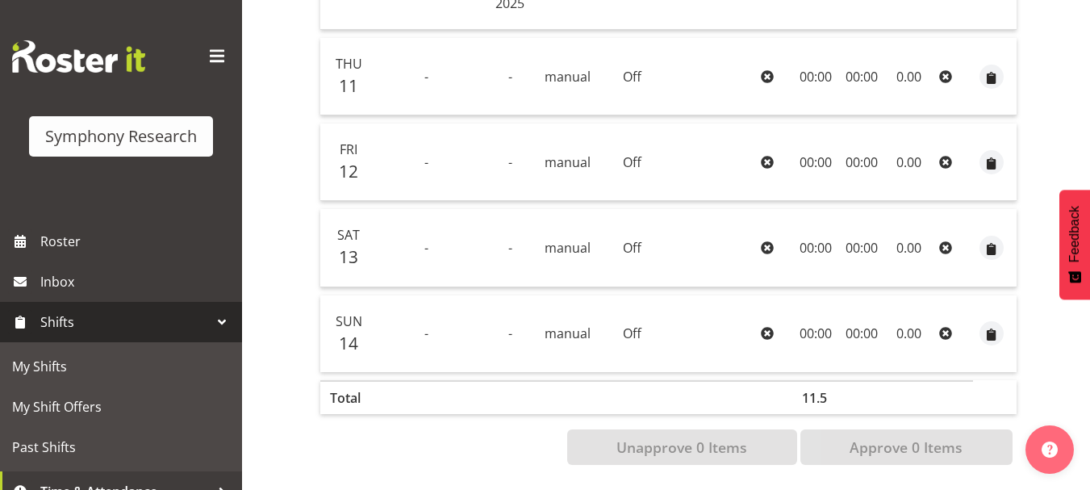
click at [204, 62] on span at bounding box center [217, 57] width 26 height 26
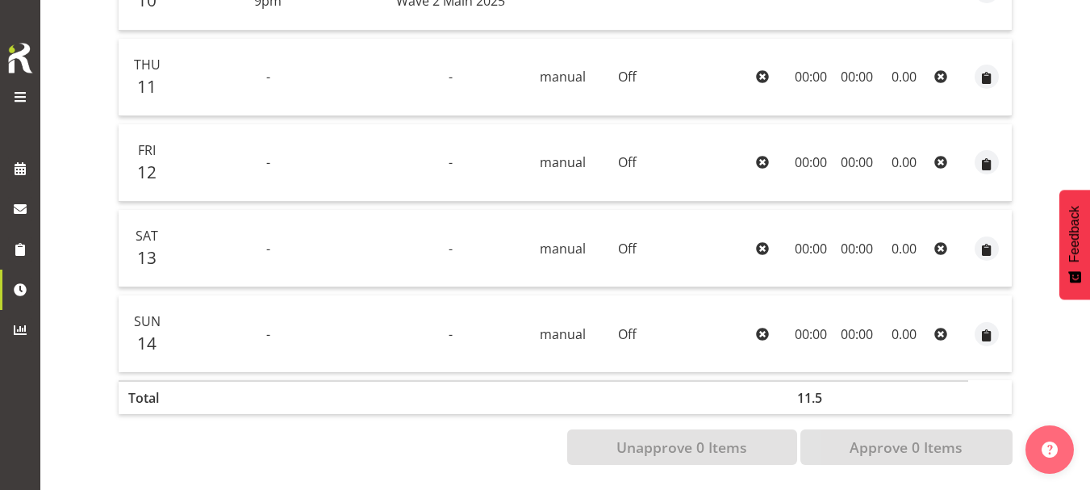
scroll to position [616, 0]
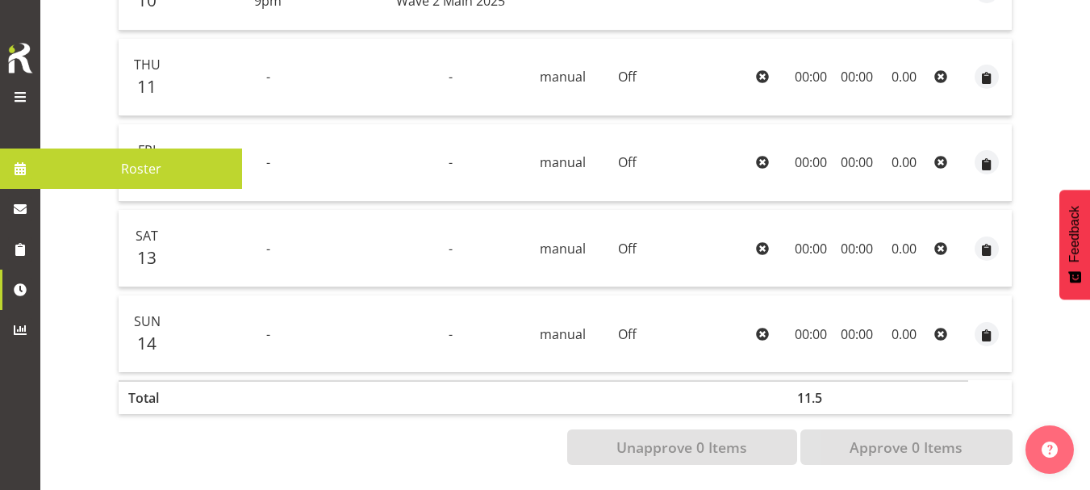
click at [17, 89] on span at bounding box center [19, 96] width 19 height 19
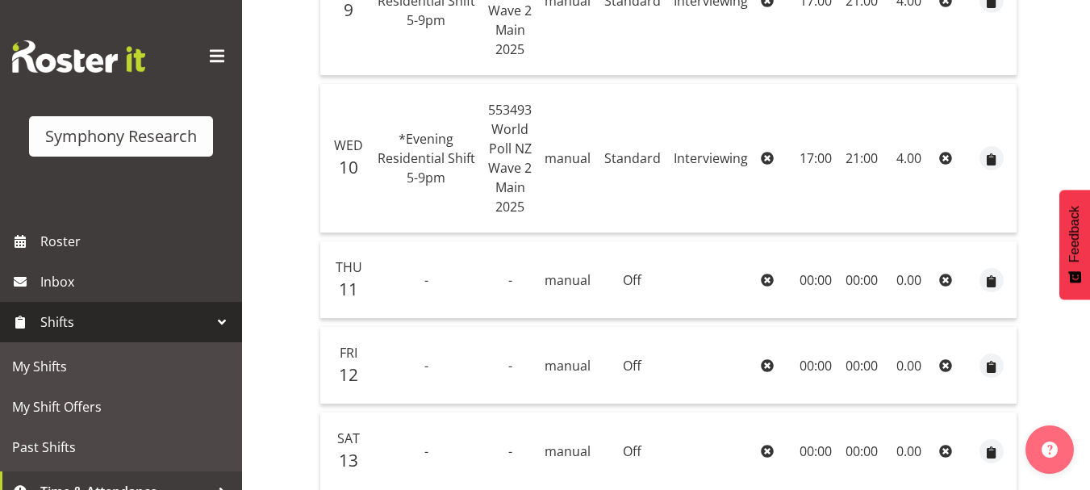
scroll to position [62, 0]
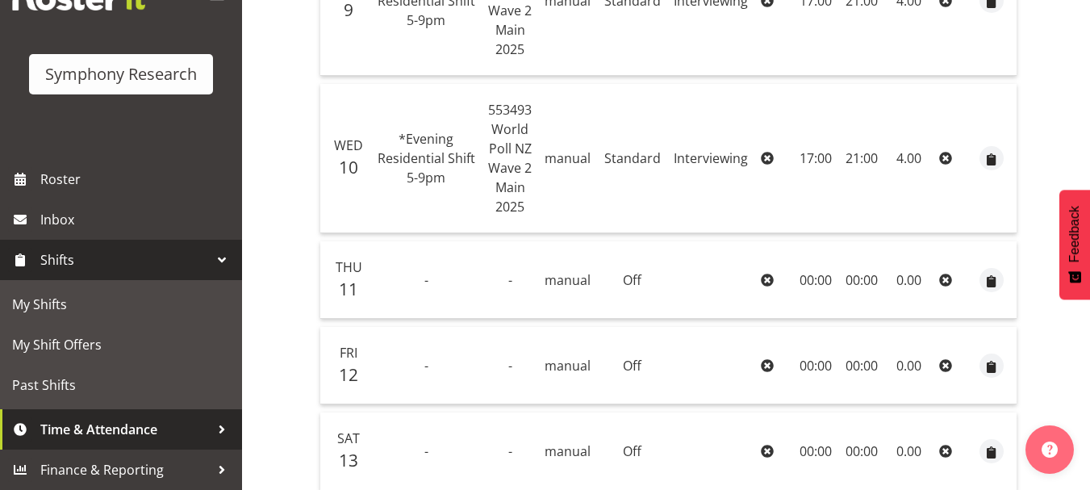
click at [210, 436] on div at bounding box center [222, 429] width 24 height 24
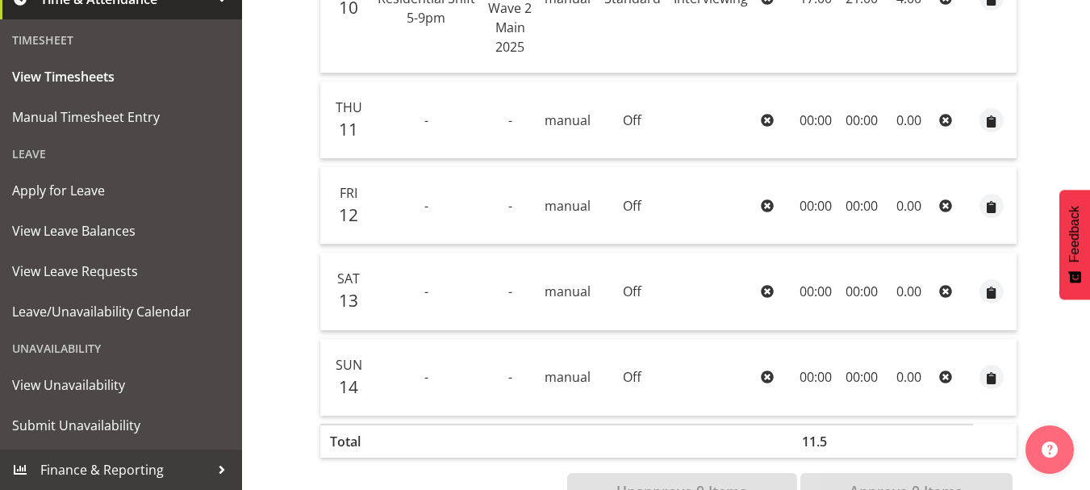
scroll to position [831, 0]
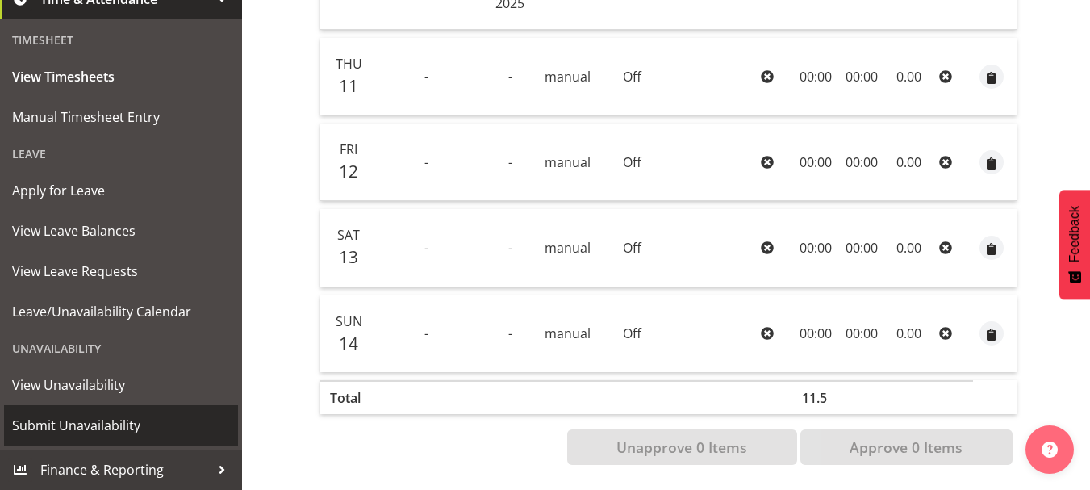
click at [81, 420] on span "Submit Unavailability" at bounding box center [121, 425] width 218 height 24
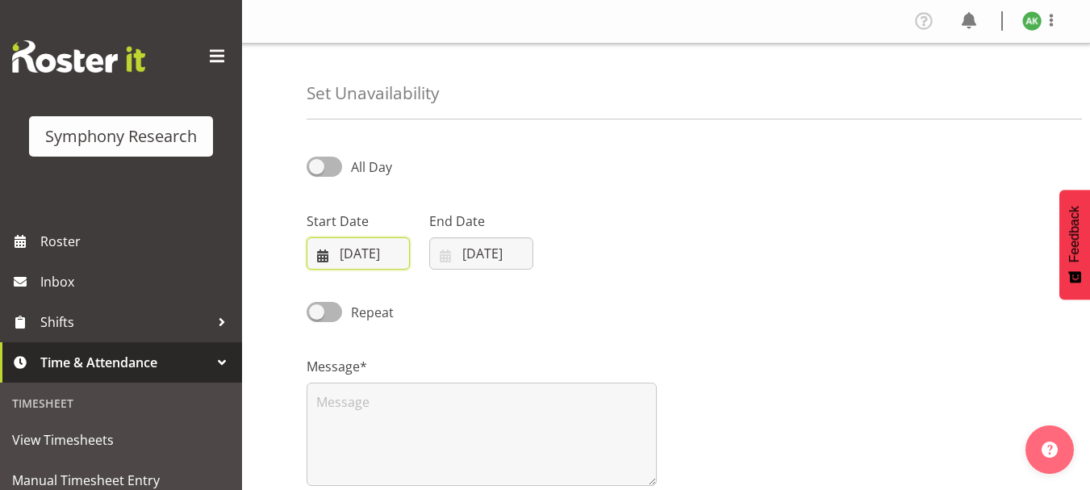
click at [329, 257] on input "[DATE]" at bounding box center [358, 253] width 103 height 32
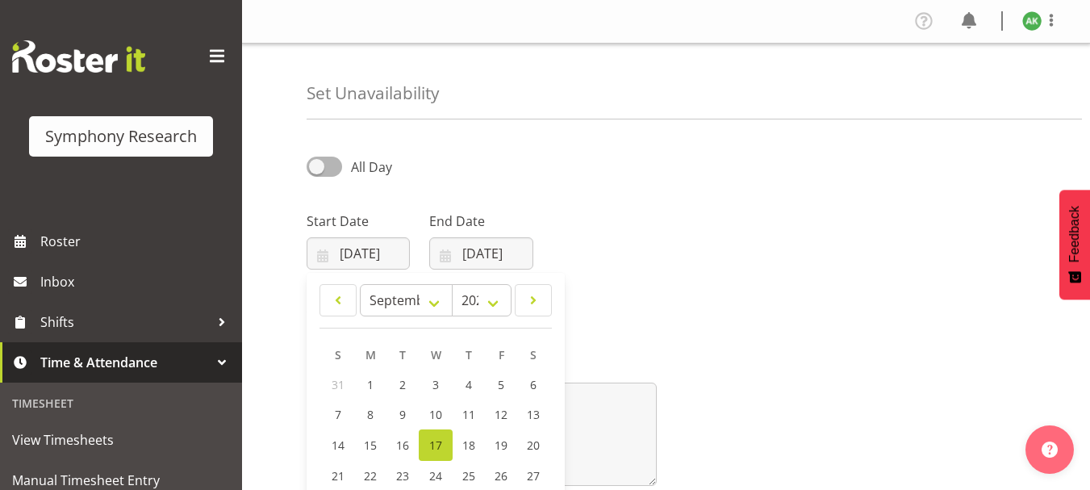
click at [771, 228] on div "Start Date [DATE] January February March April May June July August September O…" at bounding box center [666, 234] width 738 height 90
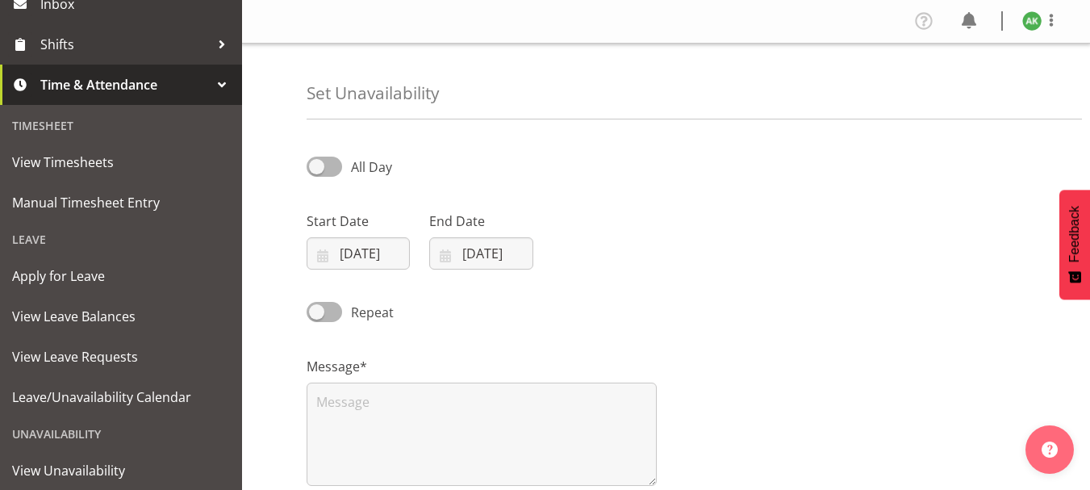
scroll to position [281, 0]
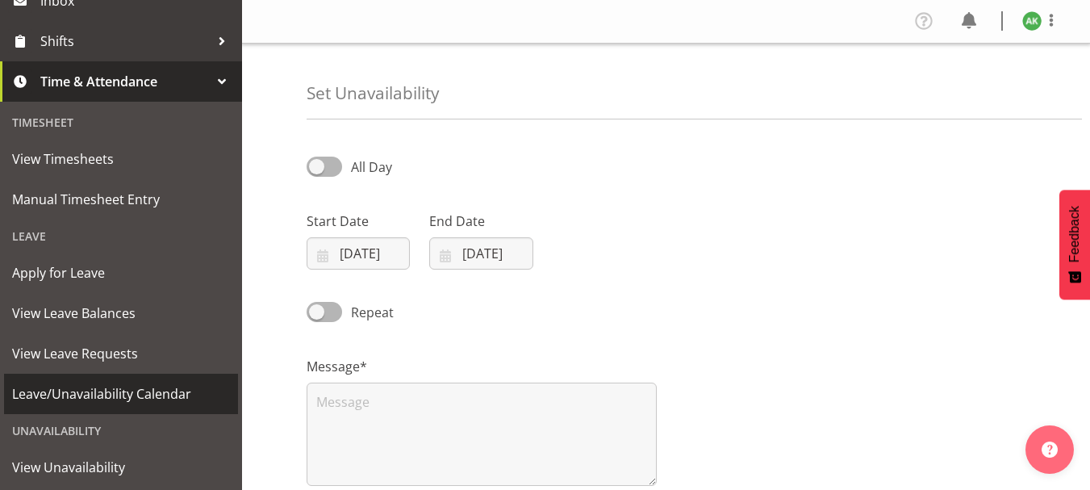
click at [137, 403] on span "Leave/Unavailability Calendar" at bounding box center [121, 394] width 218 height 24
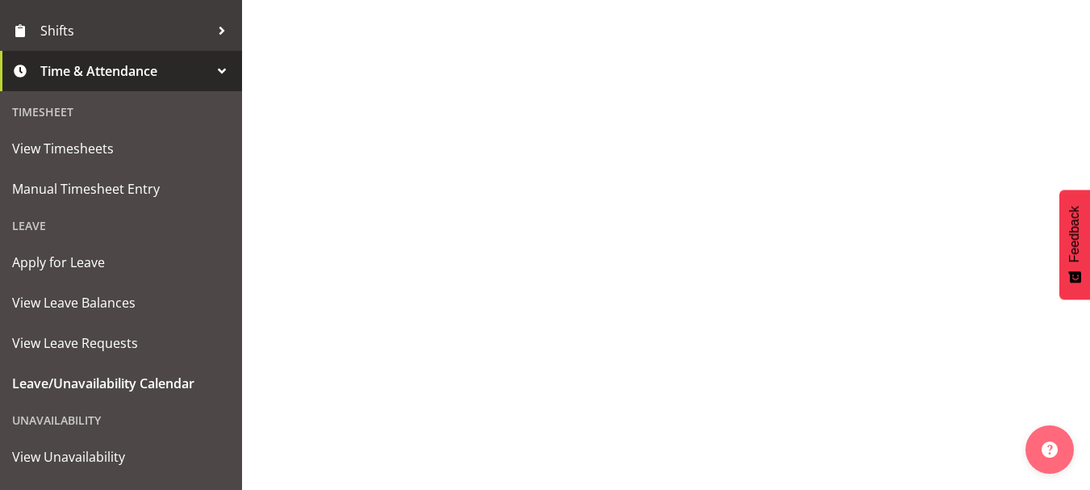
scroll to position [295, 0]
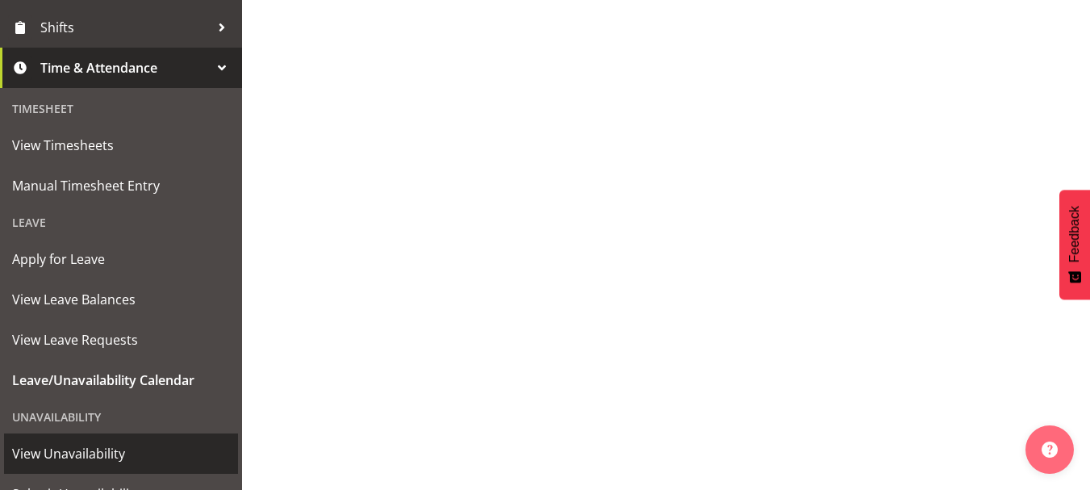
click at [95, 449] on span "View Unavailability" at bounding box center [121, 453] width 218 height 24
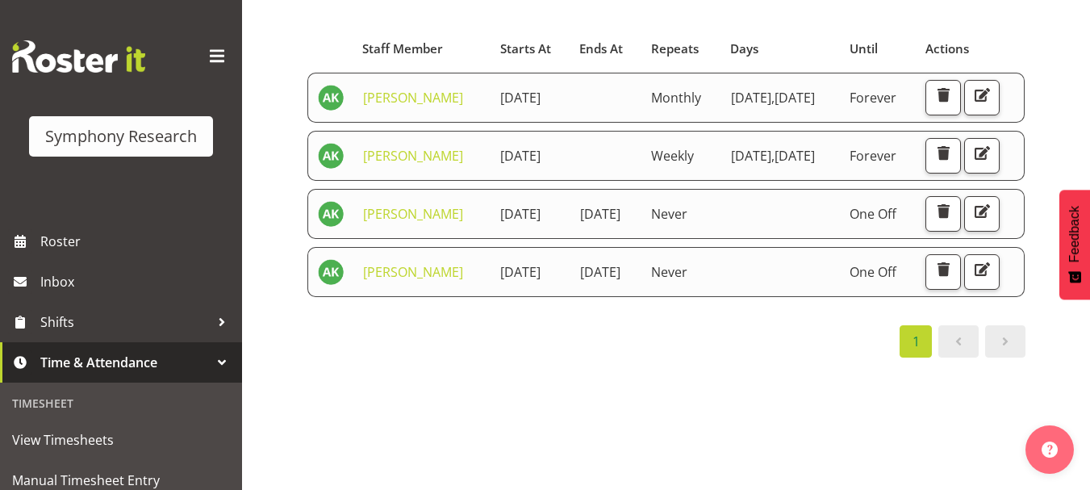
scroll to position [215, 0]
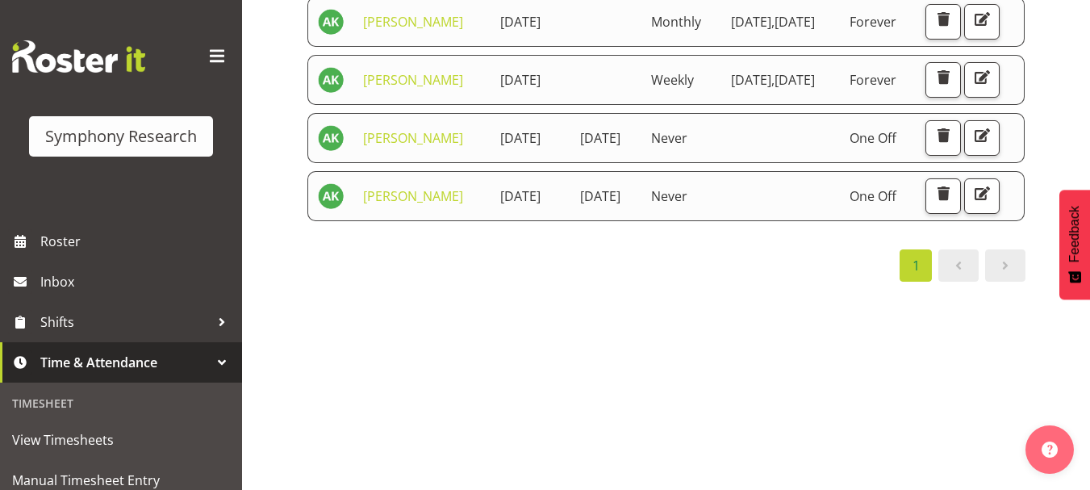
click at [715, 221] on td "Never" at bounding box center [681, 196] width 80 height 50
click at [392, 205] on link "[PERSON_NAME]" at bounding box center [413, 196] width 100 height 18
click at [382, 205] on link "Amit Kumar" at bounding box center [413, 196] width 100 height 18
click at [378, 205] on link "Amit Kumar" at bounding box center [413, 196] width 100 height 18
click at [972, 204] on span "button" at bounding box center [982, 193] width 21 height 21
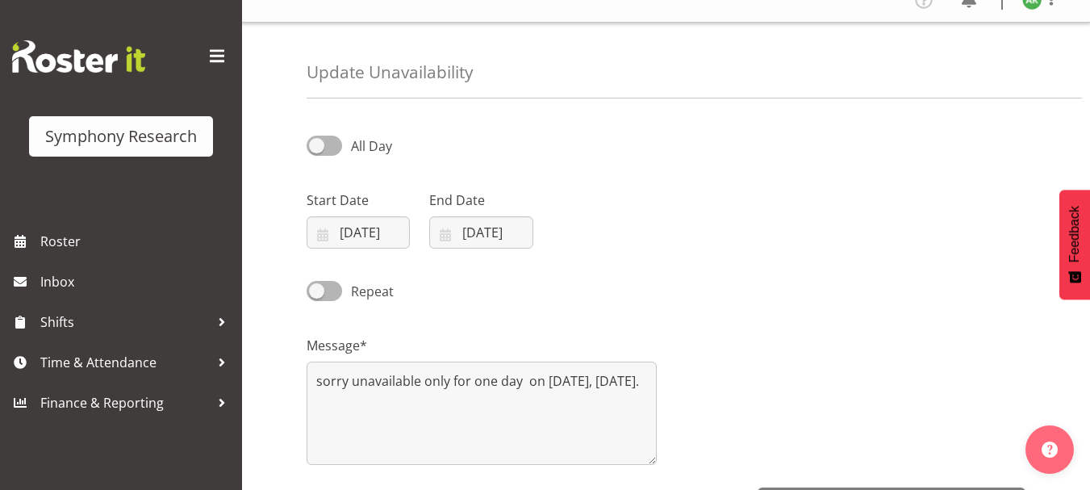
scroll to position [18, 0]
click at [94, 62] on img at bounding box center [78, 56] width 133 height 32
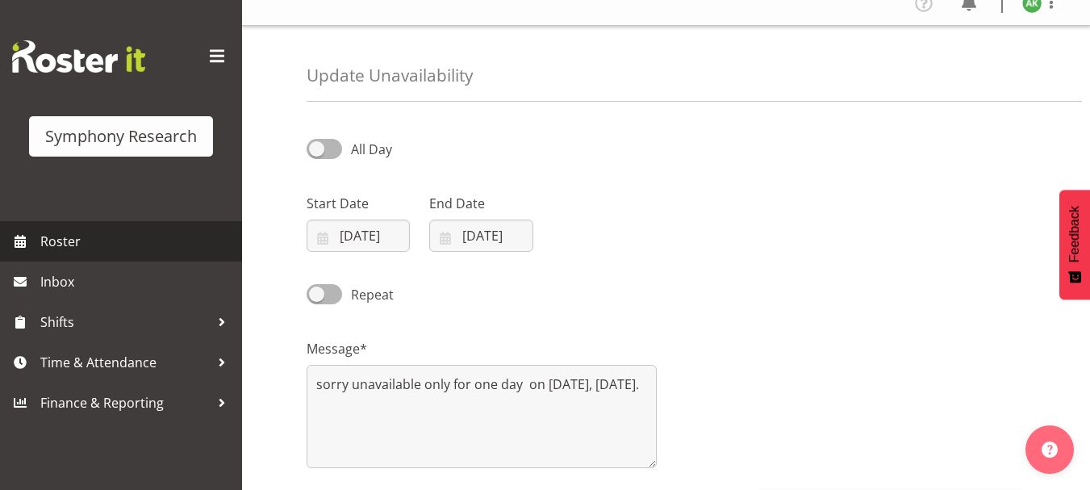
click at [61, 240] on span "Roster" at bounding box center [137, 241] width 194 height 24
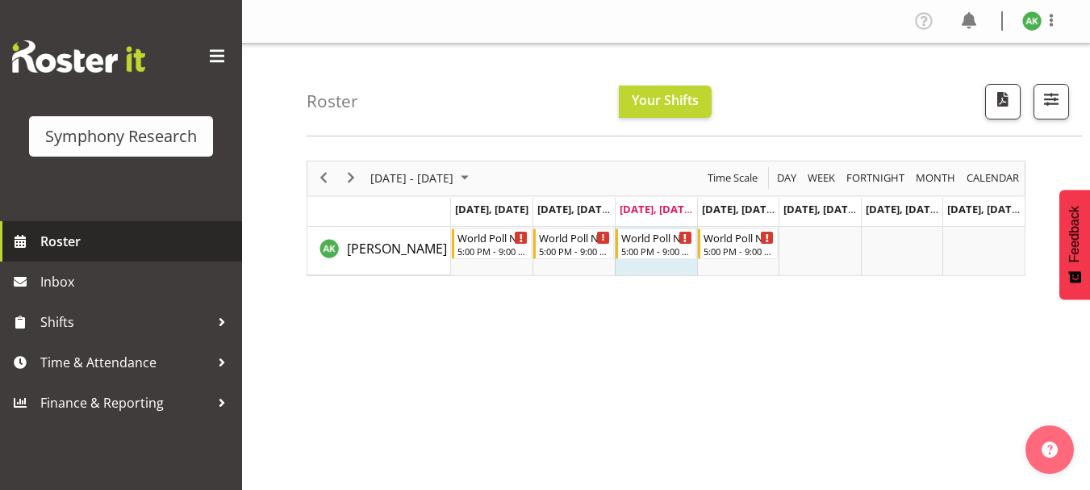
click at [63, 250] on span "Roster" at bounding box center [137, 241] width 194 height 24
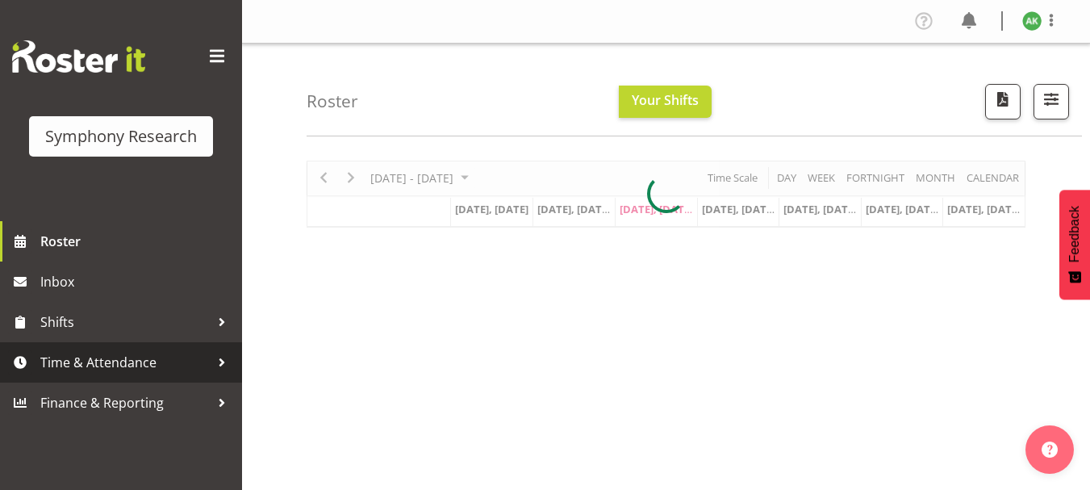
click at [116, 360] on span "Time & Attendance" at bounding box center [124, 362] width 169 height 24
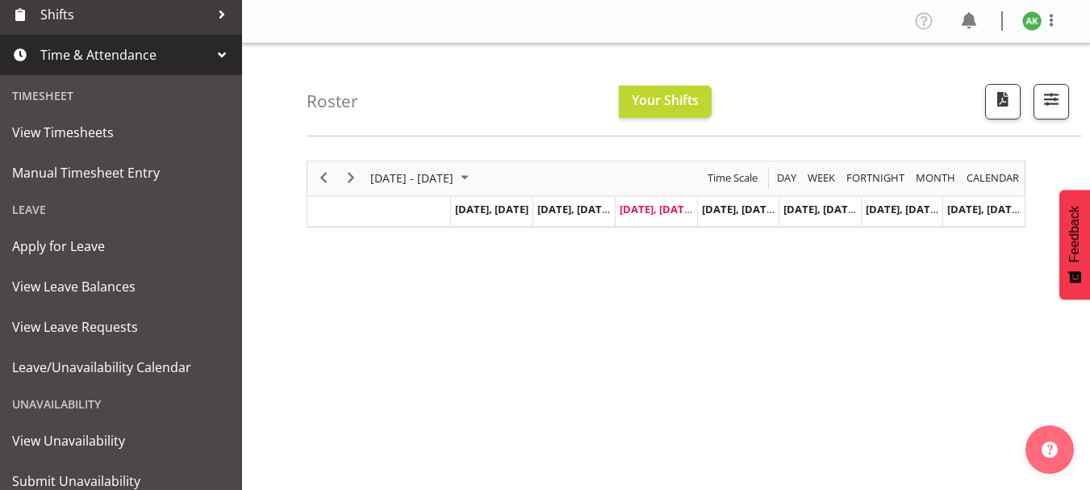
scroll to position [309, 0]
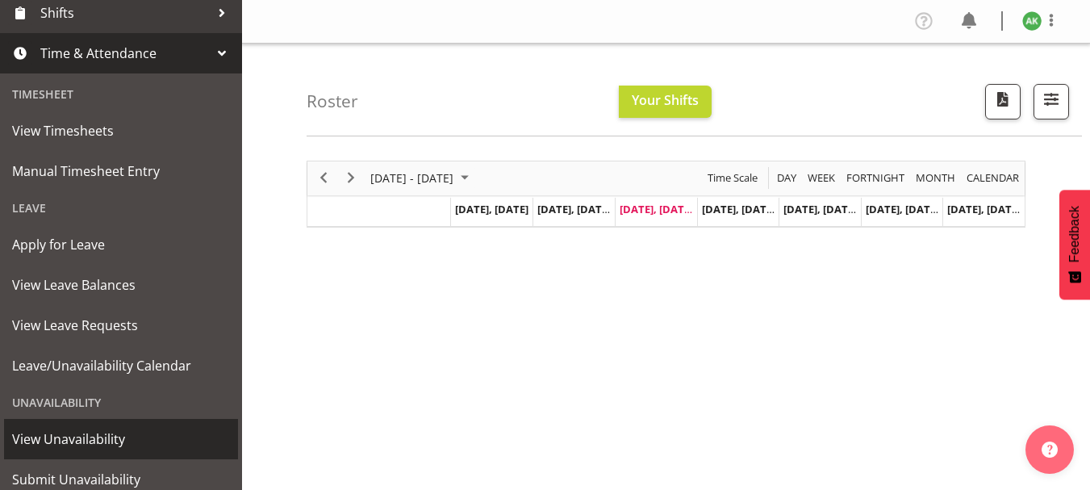
click at [112, 446] on span "View Unavailability" at bounding box center [121, 439] width 218 height 24
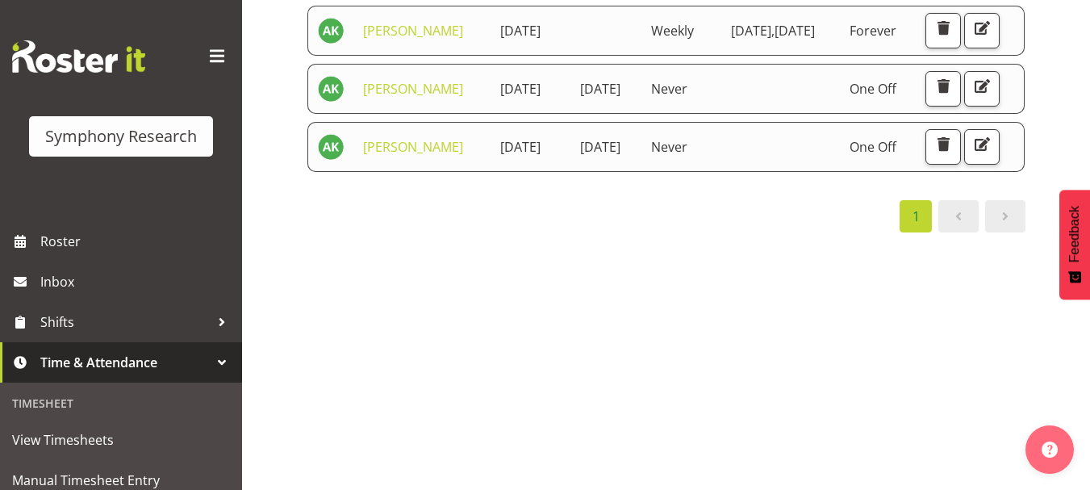
scroll to position [286, 0]
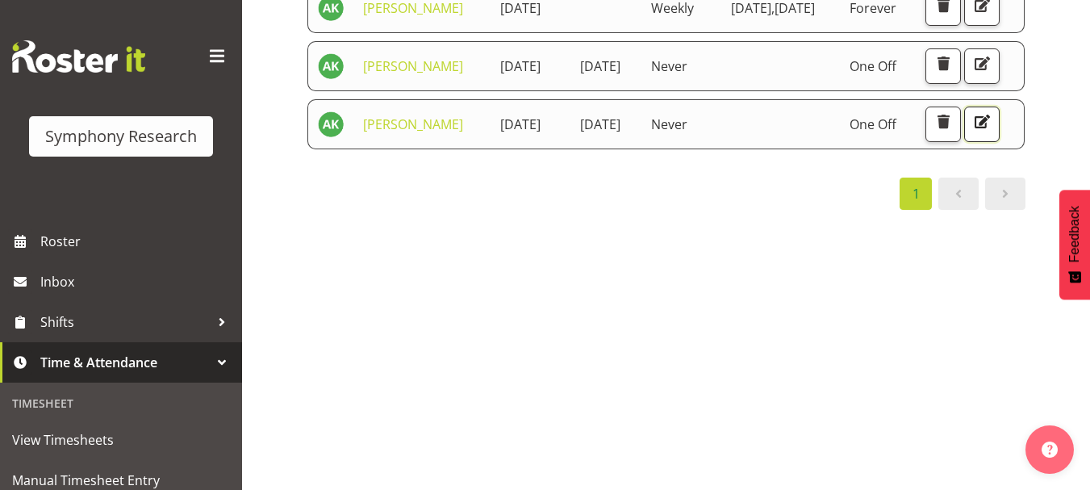
click at [972, 132] on span "button" at bounding box center [982, 121] width 21 height 21
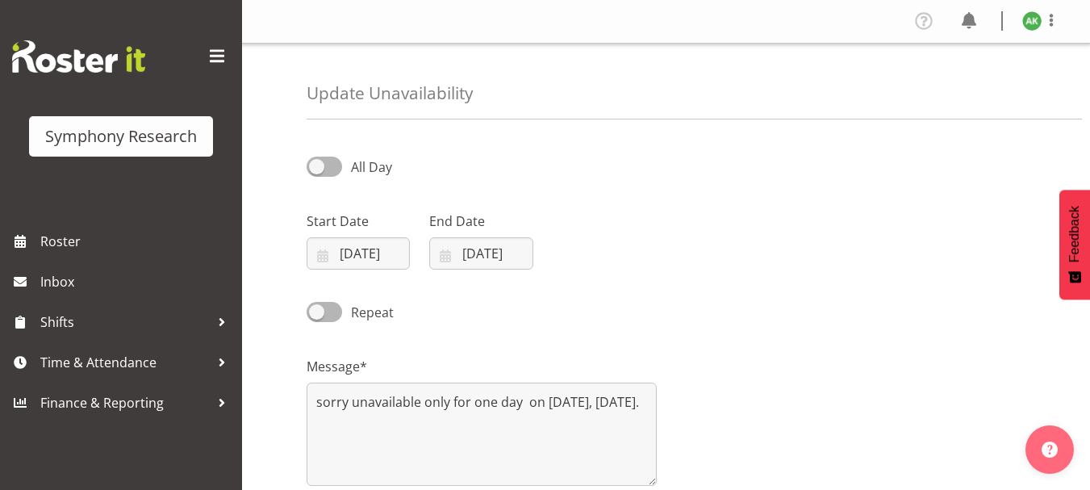
select select "8"
select select "2025"
click at [448, 261] on input "[DATE]" at bounding box center [480, 253] width 103 height 32
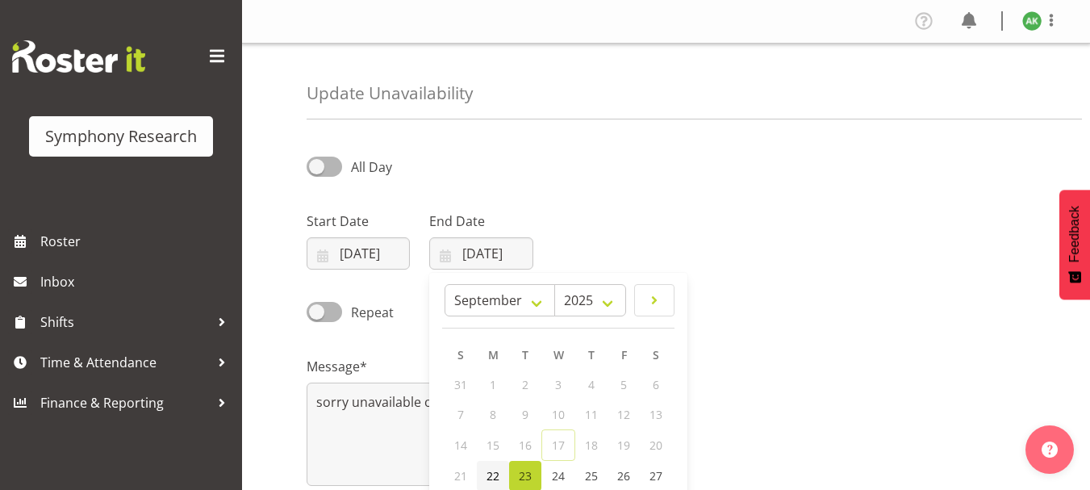
click at [491, 477] on span "22" at bounding box center [493, 475] width 13 height 15
type input "22/09/2025"
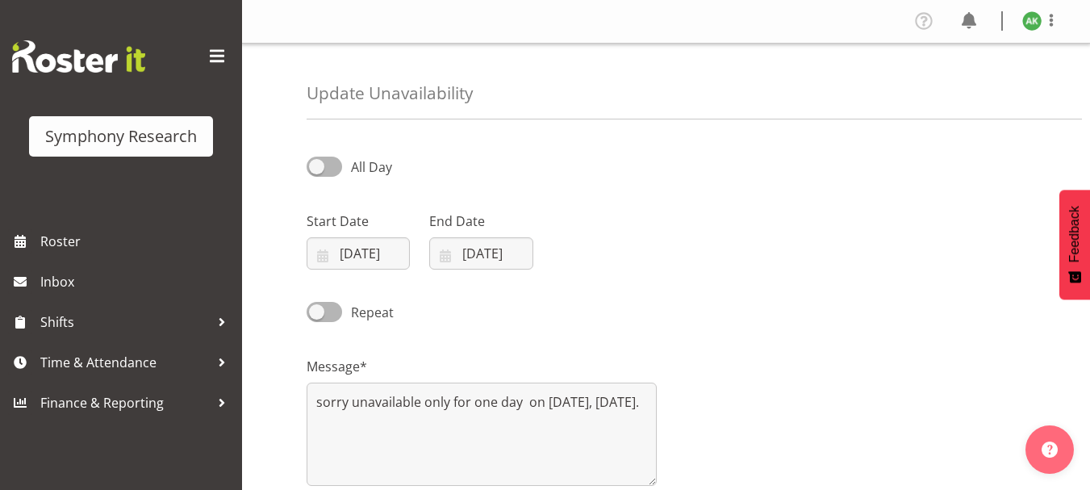
click at [784, 264] on div "Start Date 22/09/2025 January February March April May June July August Septemb…" at bounding box center [666, 234] width 738 height 90
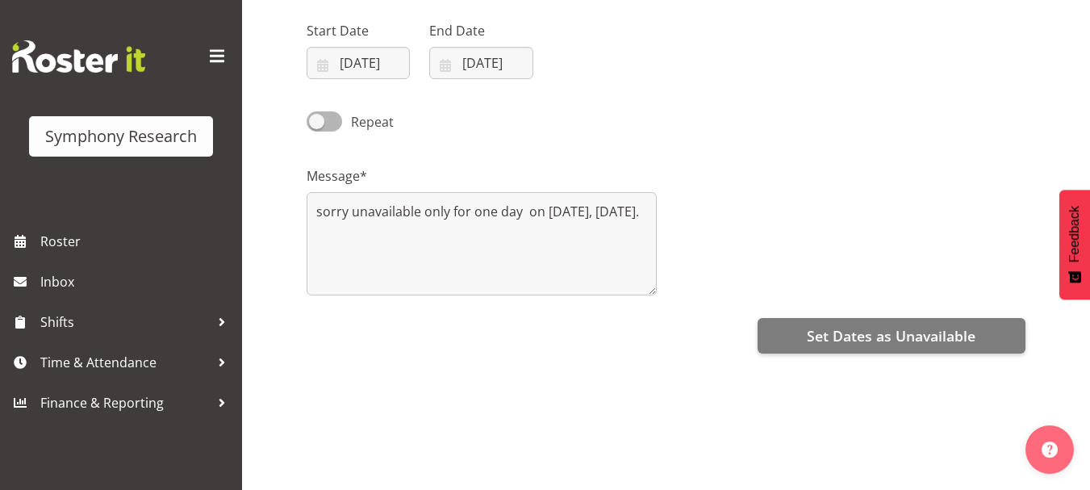
scroll to position [221, 0]
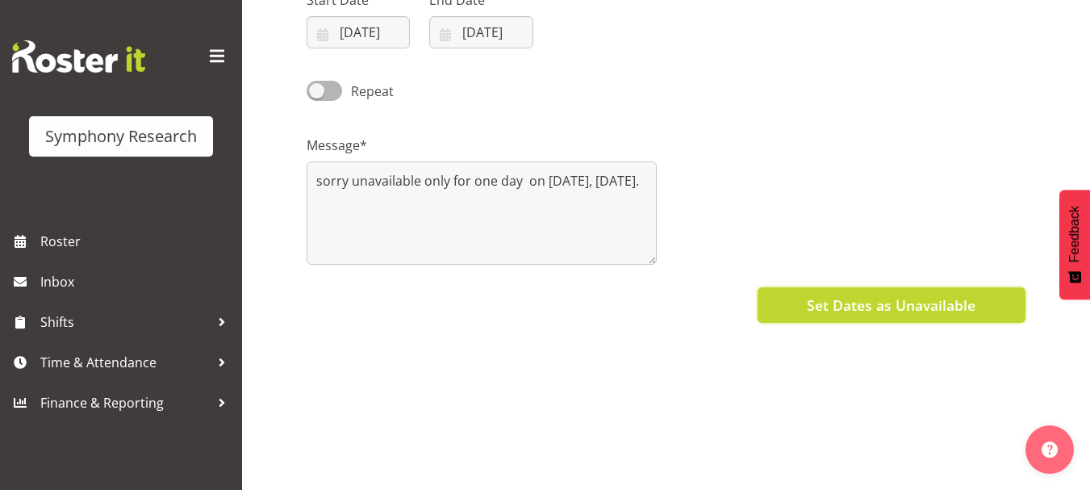
click at [861, 309] on span "Set Dates as Unavailable" at bounding box center [891, 305] width 169 height 21
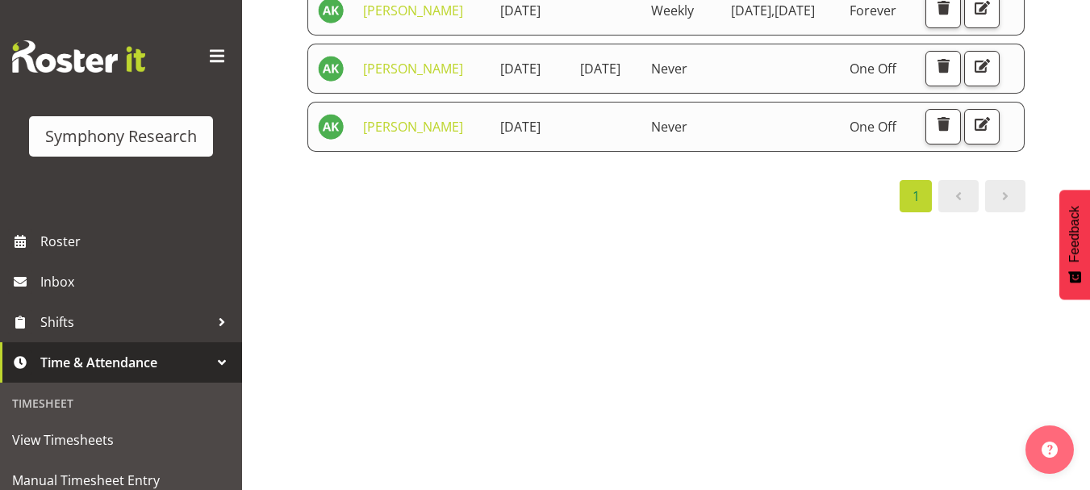
scroll to position [316, 0]
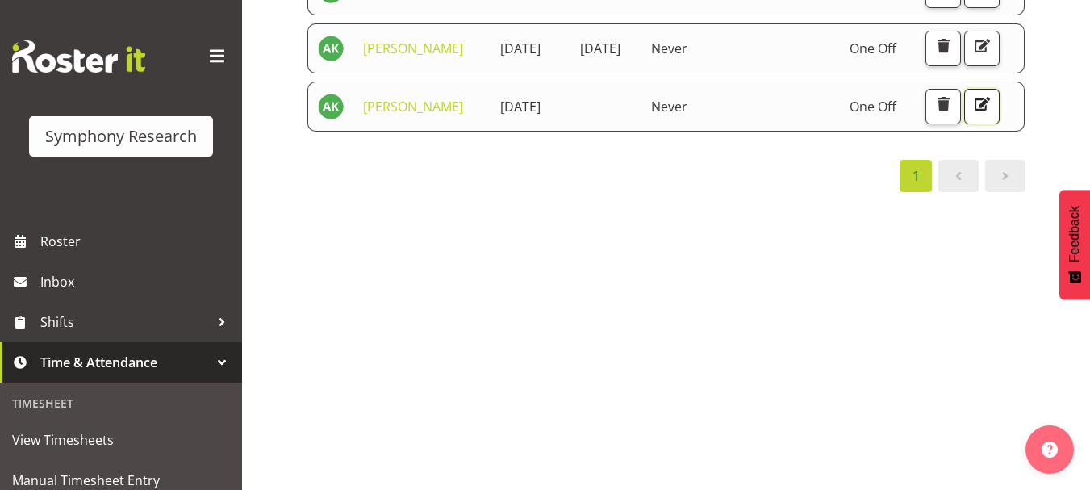
click at [972, 115] on span "button" at bounding box center [982, 104] width 21 height 21
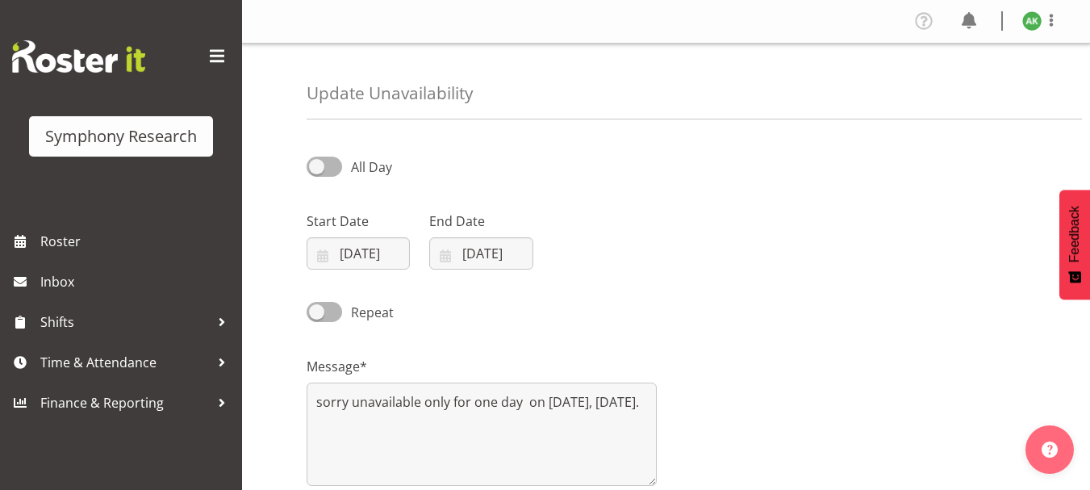
scroll to position [117, 0]
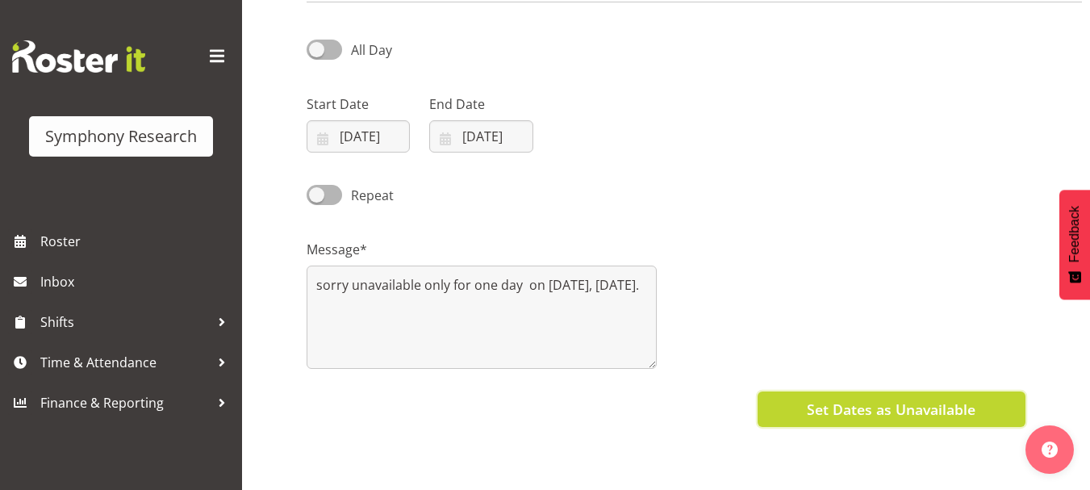
click at [858, 403] on span "Set Dates as Unavailable" at bounding box center [891, 409] width 169 height 21
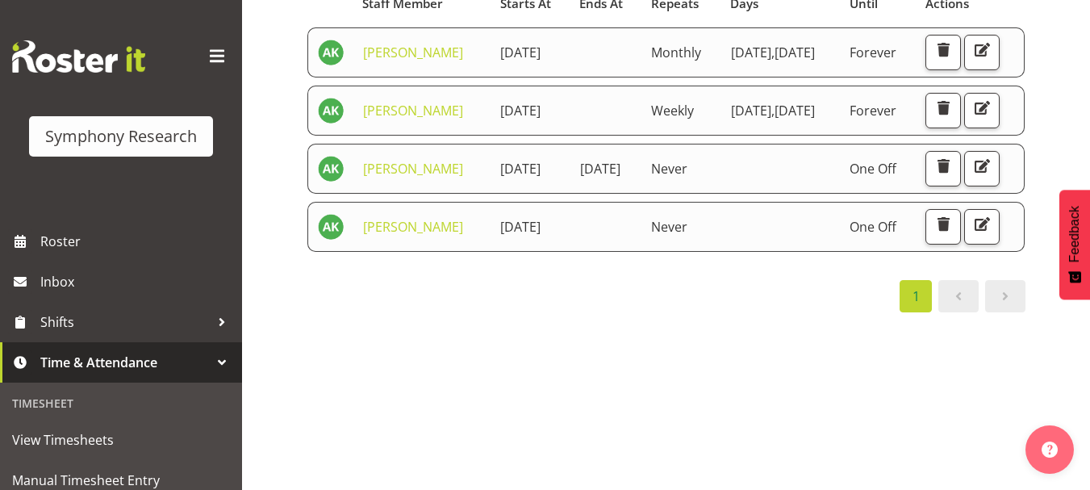
scroll to position [181, 0]
